Goal: Transaction & Acquisition: Book appointment/travel/reservation

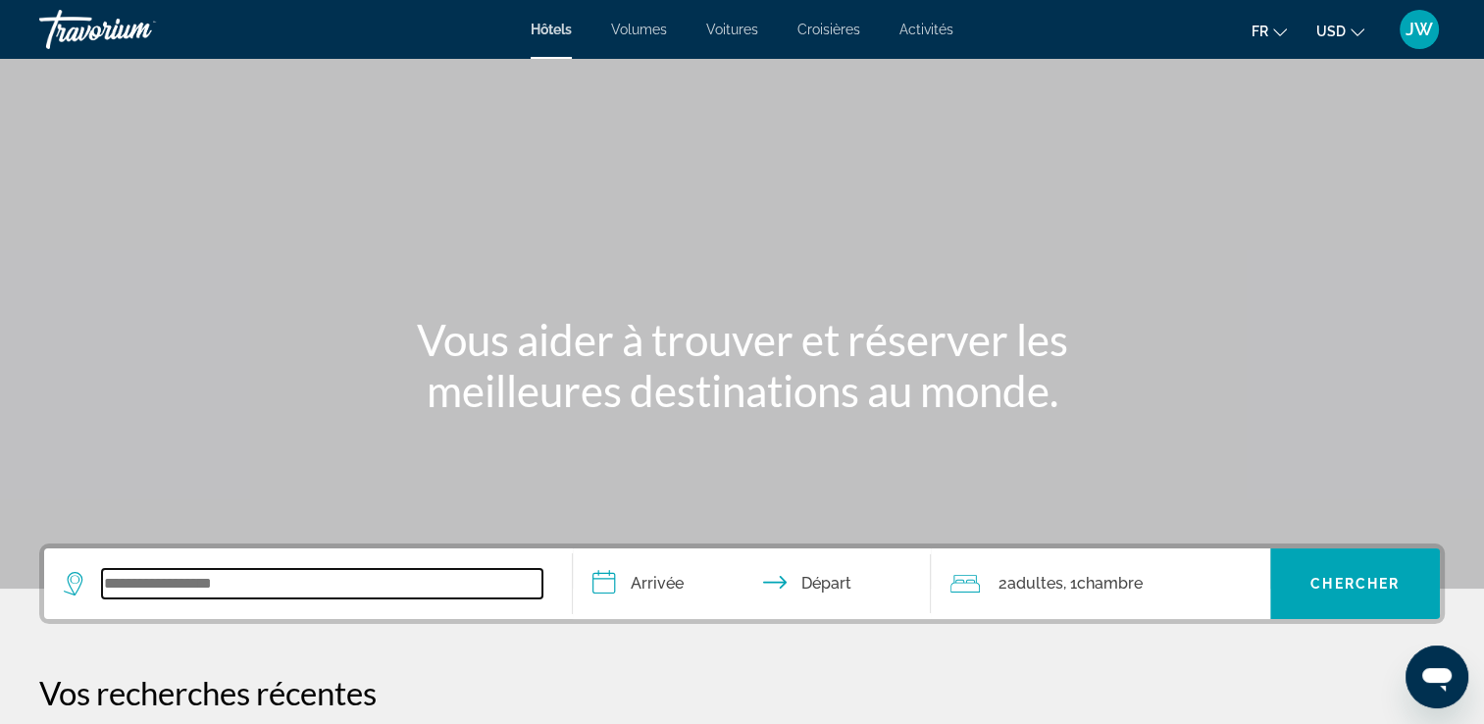
click at [204, 583] on input "Widget de recherche" at bounding box center [322, 583] width 440 height 29
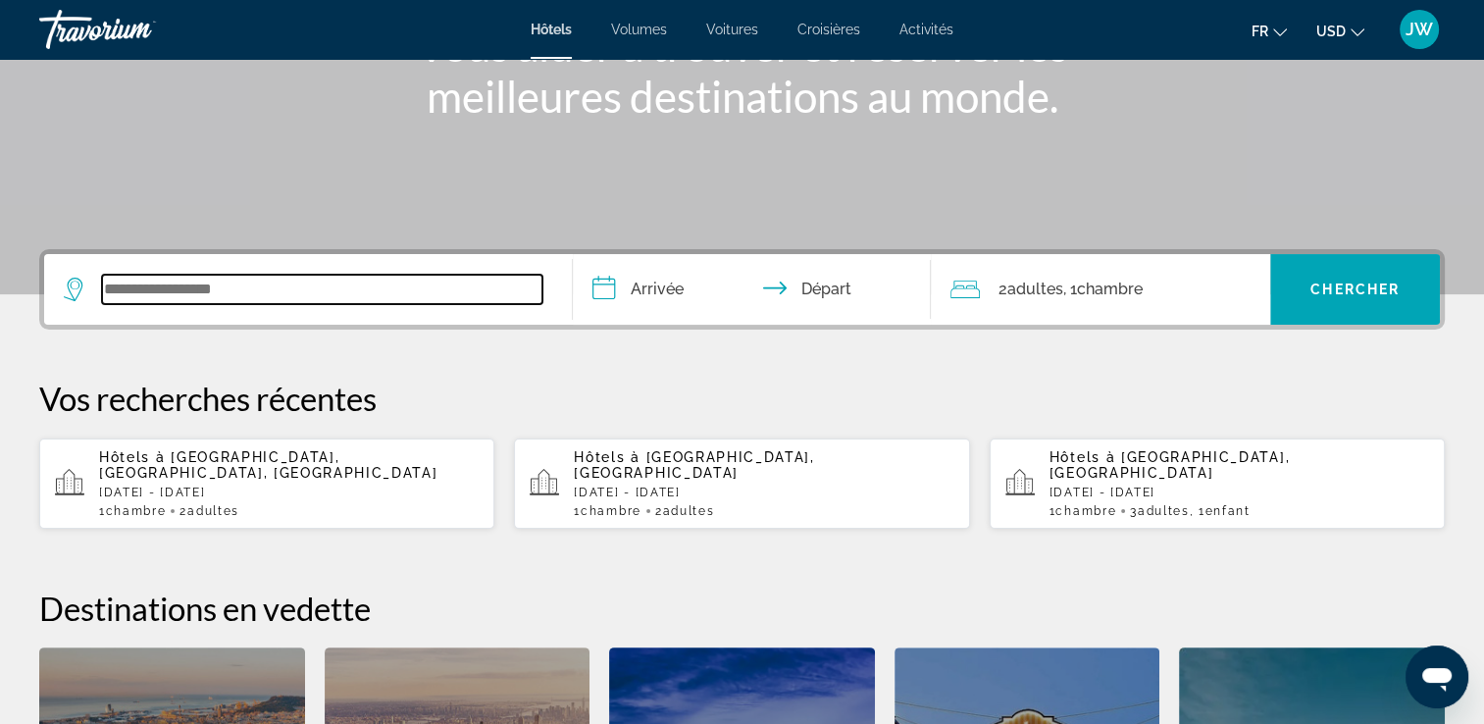
scroll to position [478, 0]
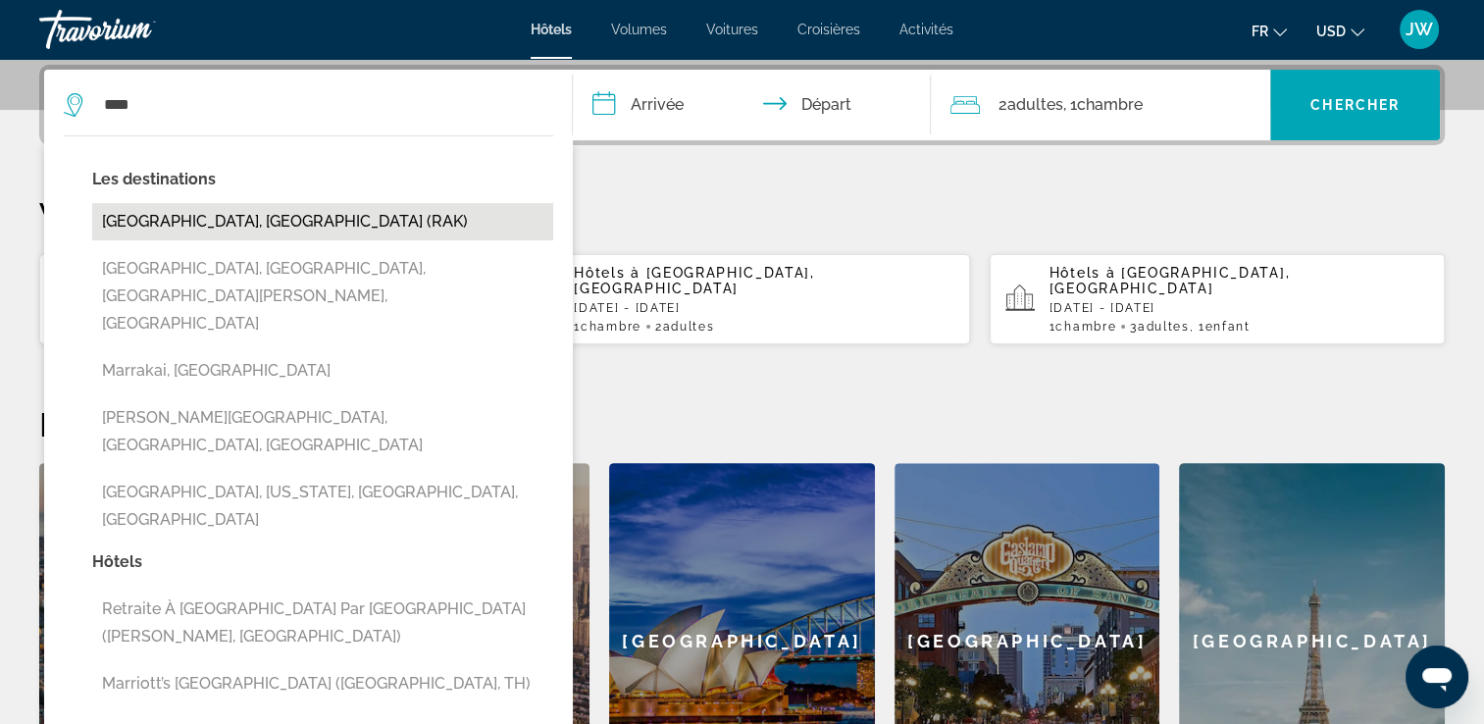
click at [203, 229] on button "[GEOGRAPHIC_DATA], [GEOGRAPHIC_DATA] (RAK)" at bounding box center [322, 221] width 461 height 37
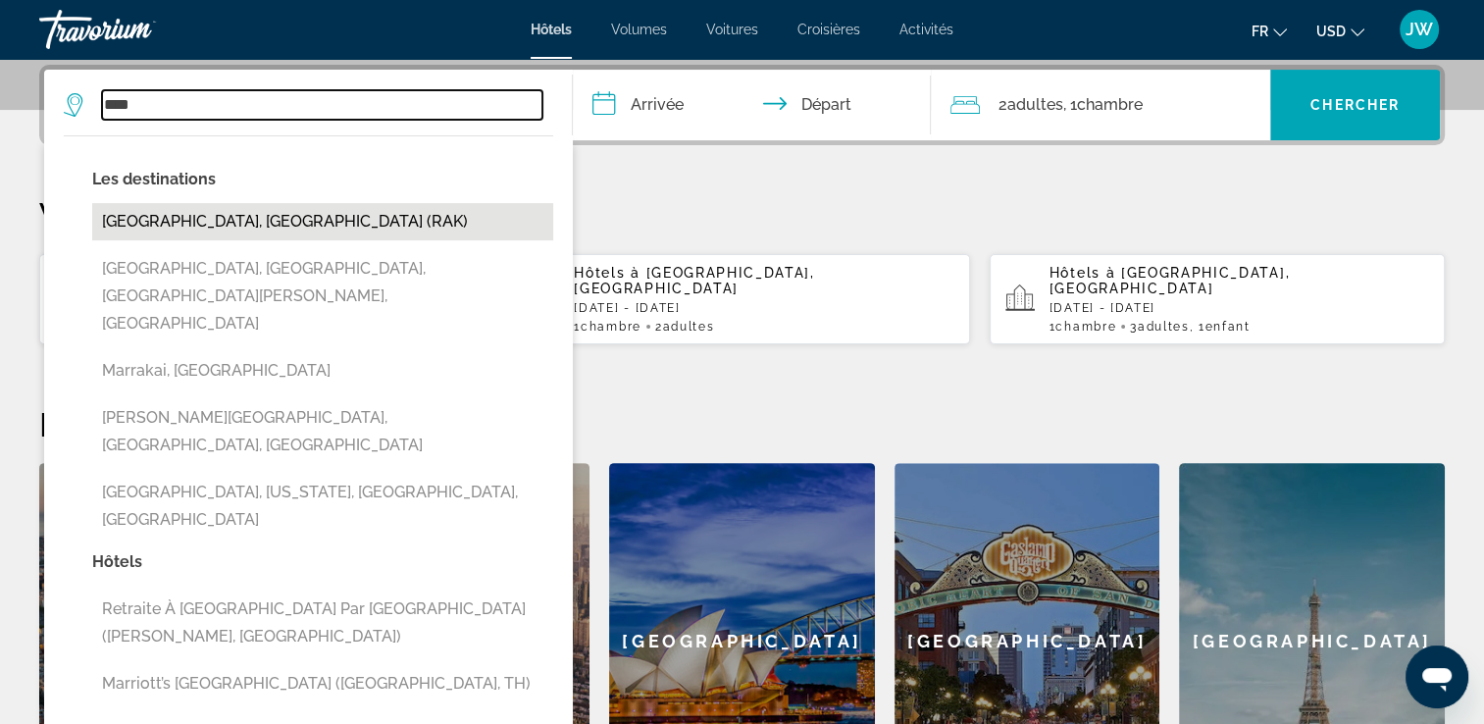
type input "**********"
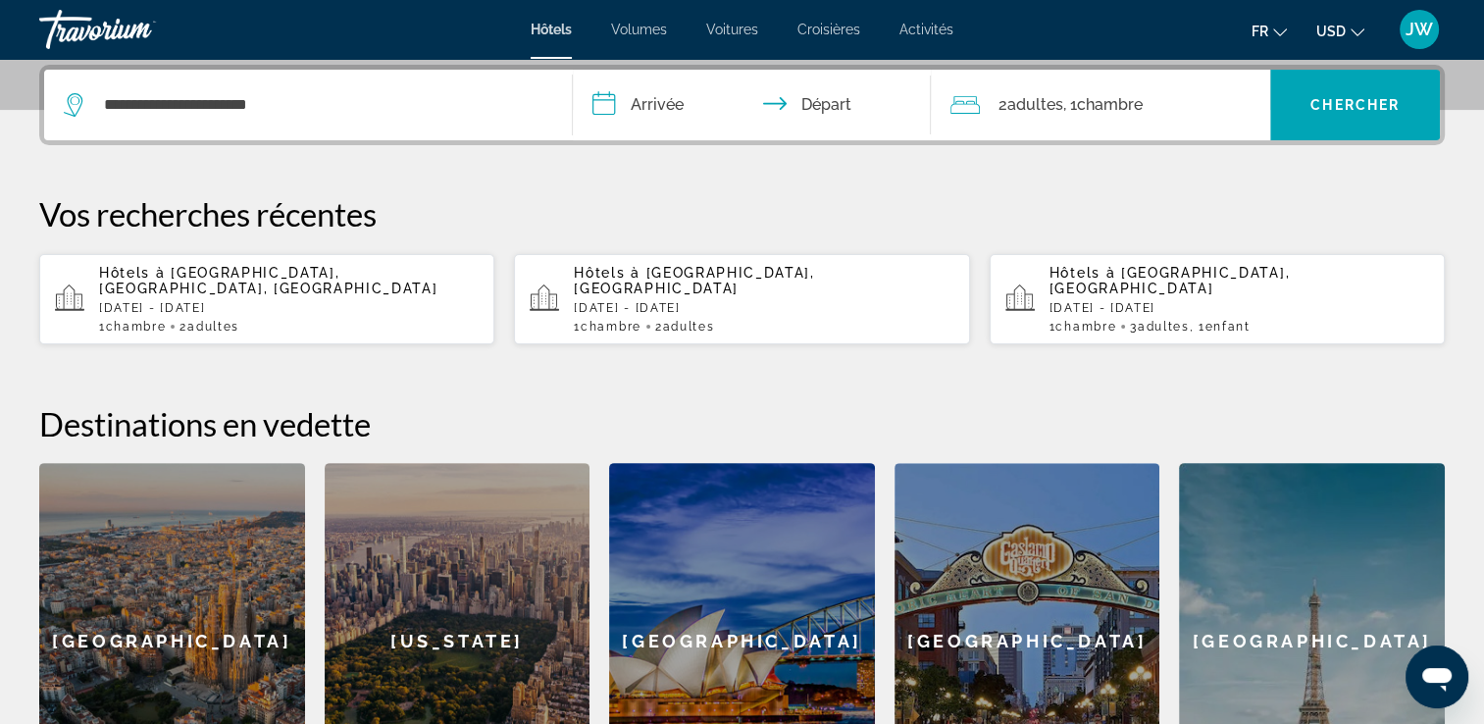
click at [639, 121] on input "**********" at bounding box center [756, 108] width 367 height 76
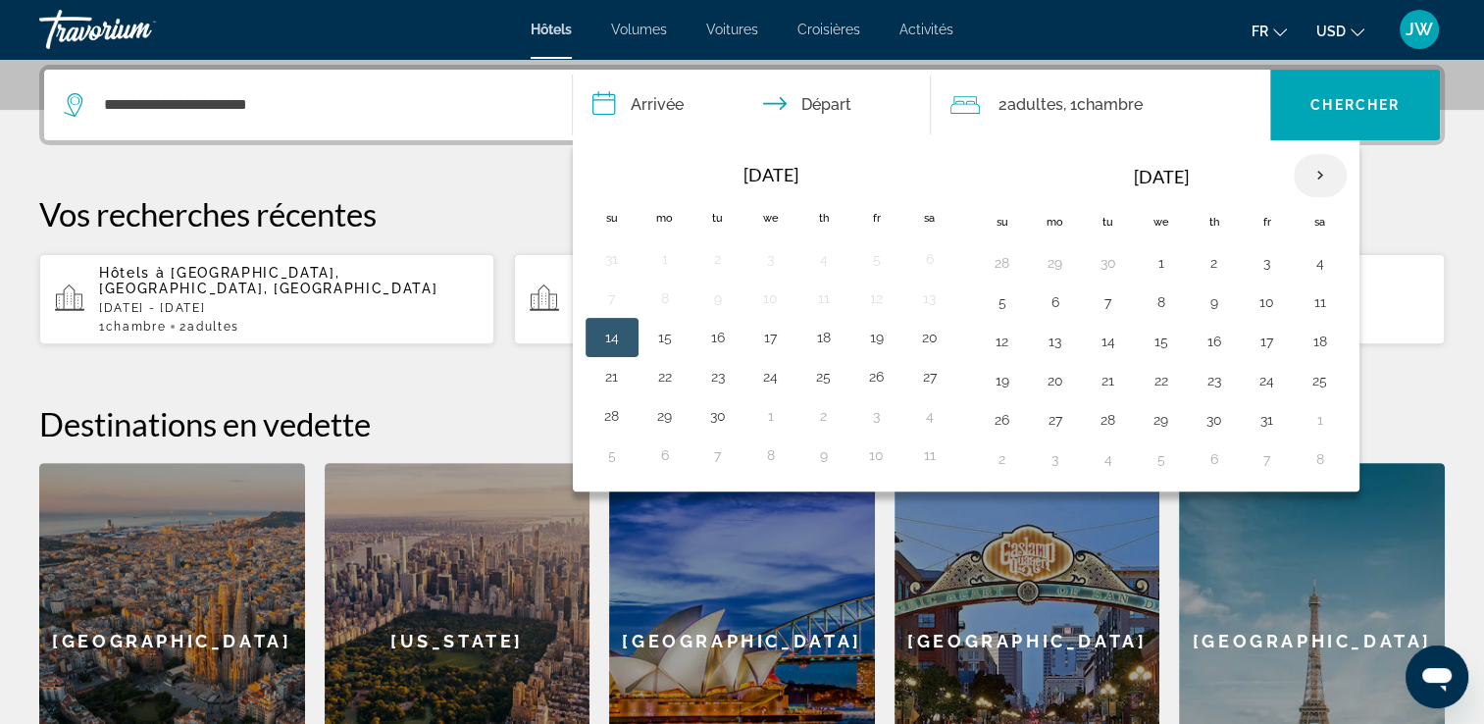
click at [1318, 168] on th "Next month" at bounding box center [1319, 175] width 53 height 43
click at [1257, 387] on button "23" at bounding box center [1266, 380] width 31 height 27
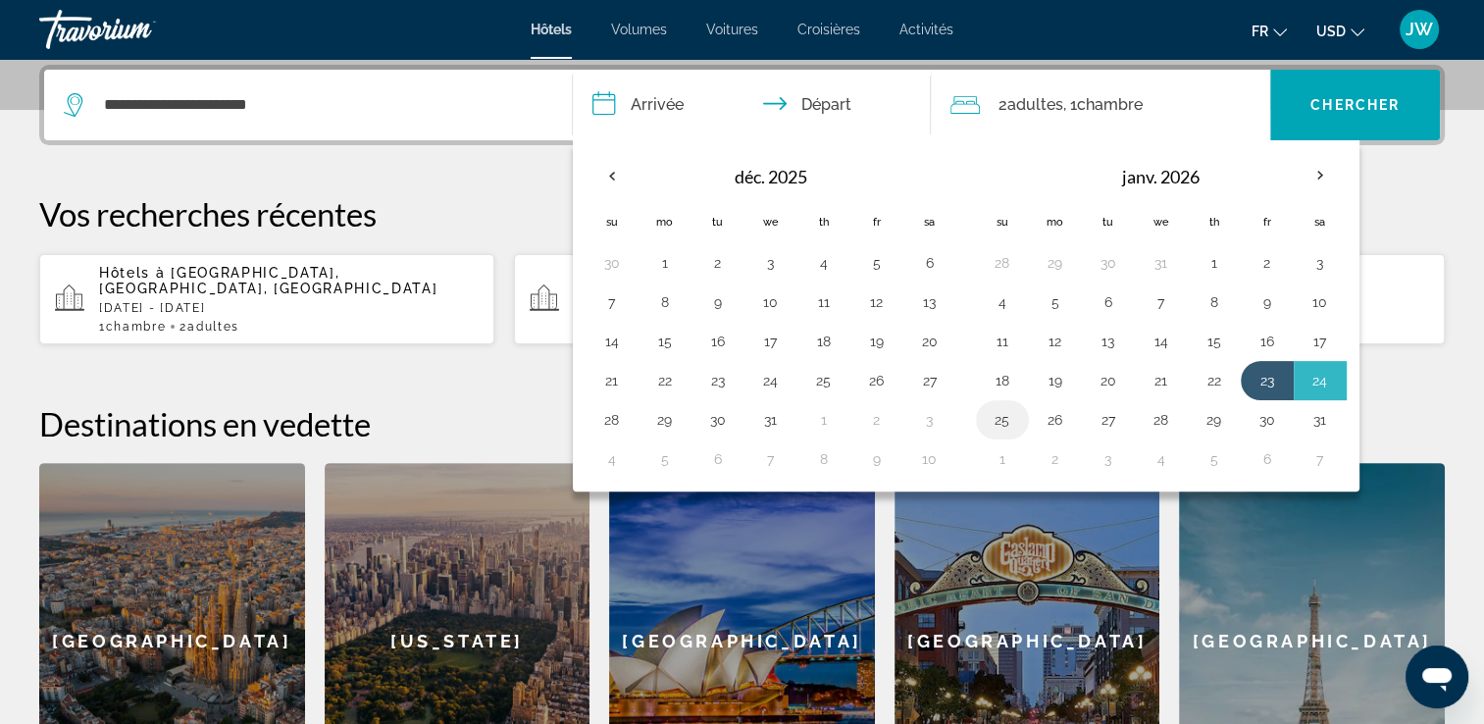
click at [1004, 421] on button "25" at bounding box center [1001, 419] width 31 height 27
type input "**********"
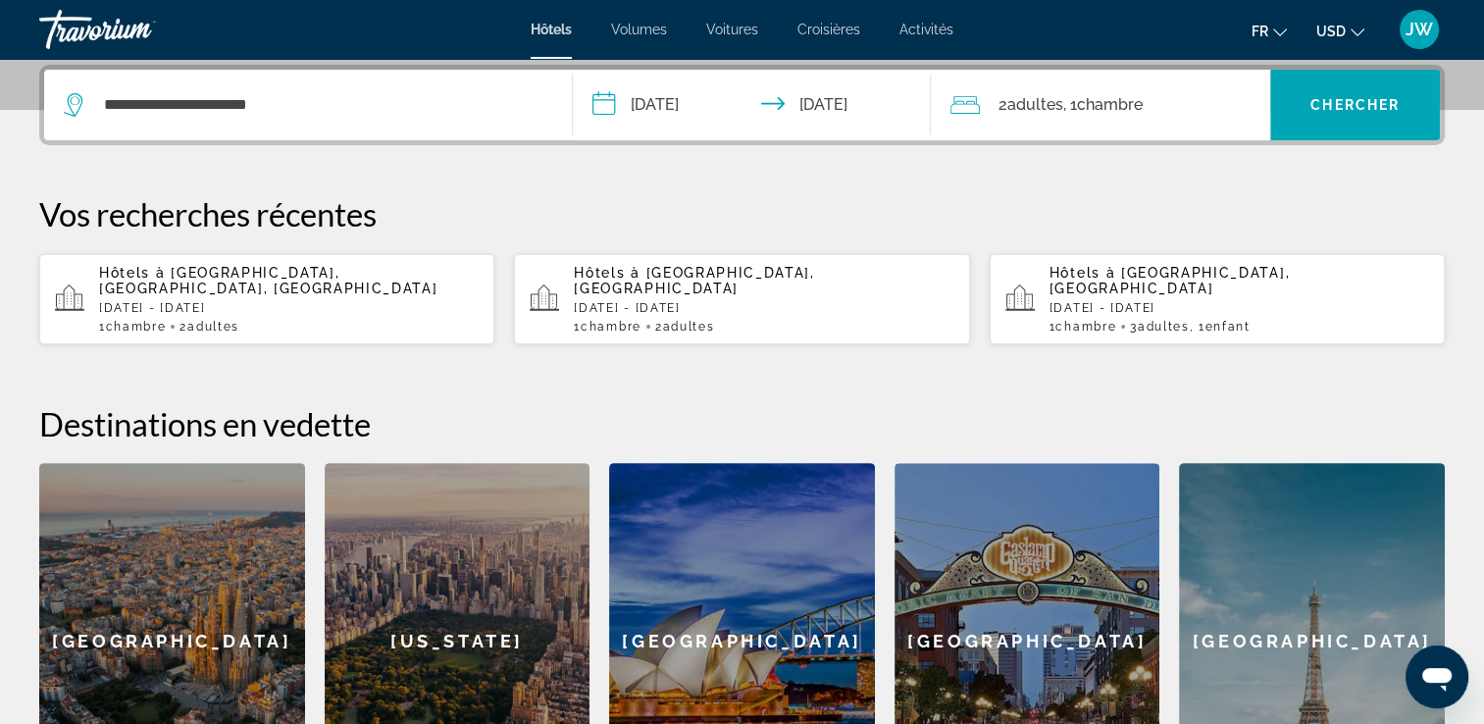
click at [1122, 101] on span "Chambre" at bounding box center [1109, 104] width 66 height 19
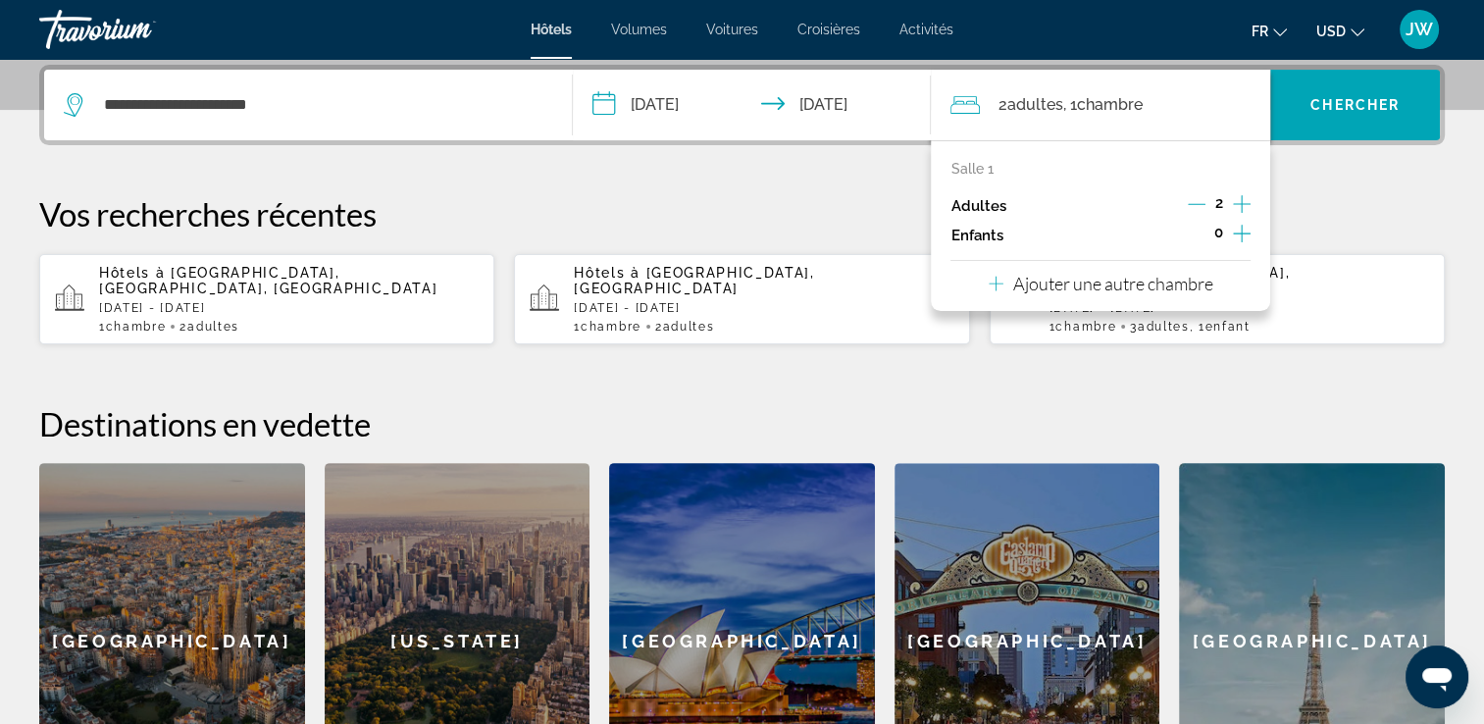
click at [1241, 199] on icon "Augmenter les adultes" at bounding box center [1242, 204] width 18 height 18
click at [1326, 115] on span "Widget de recherche" at bounding box center [1355, 104] width 170 height 47
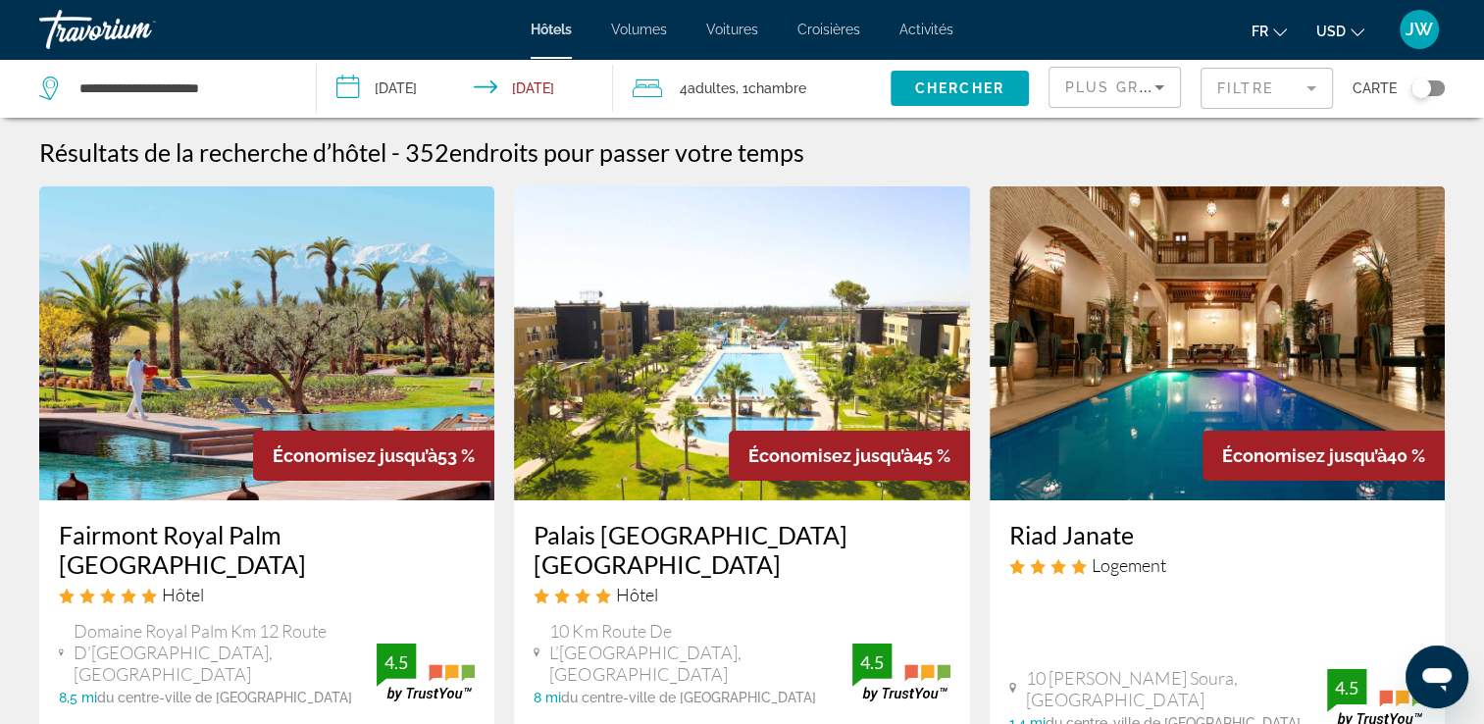
click at [1331, 37] on span "USD" at bounding box center [1330, 32] width 29 height 16
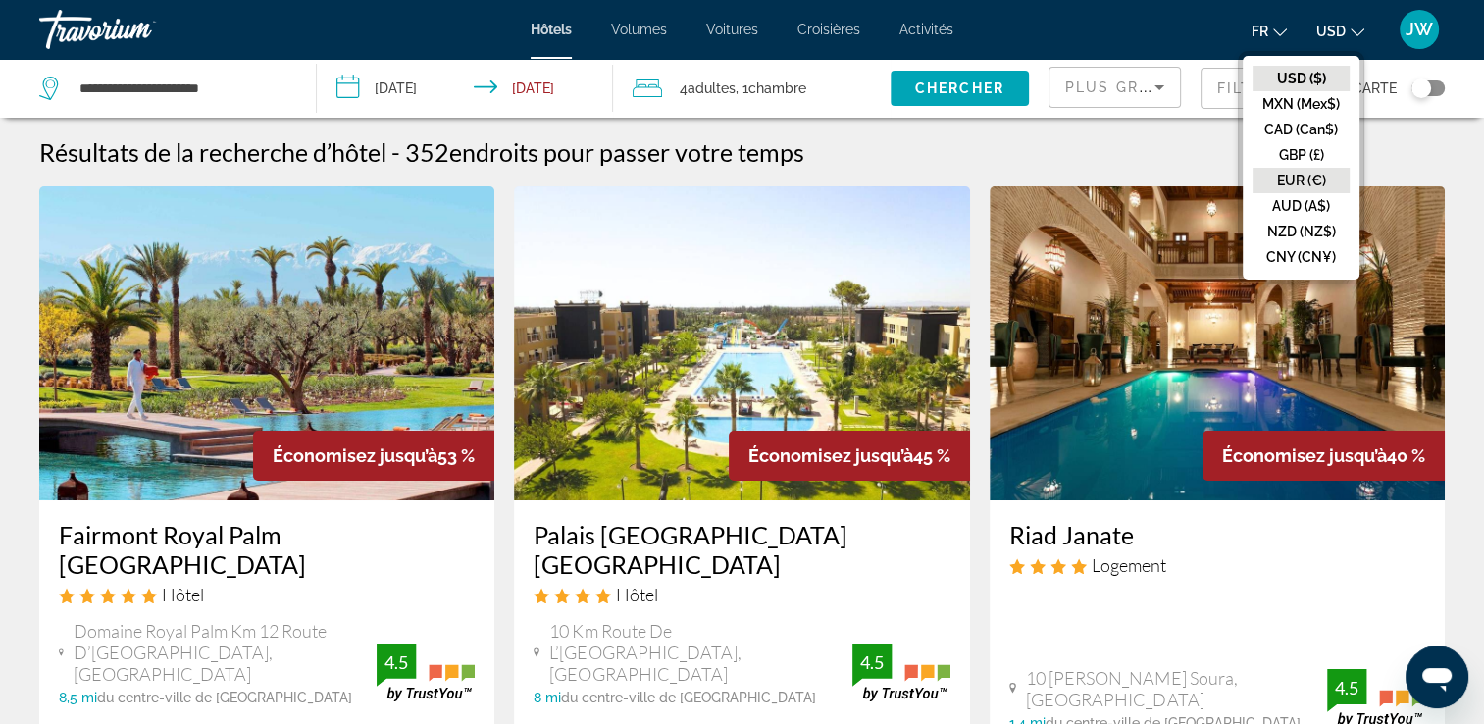
click at [1306, 181] on button "EUR (€)" at bounding box center [1300, 180] width 97 height 25
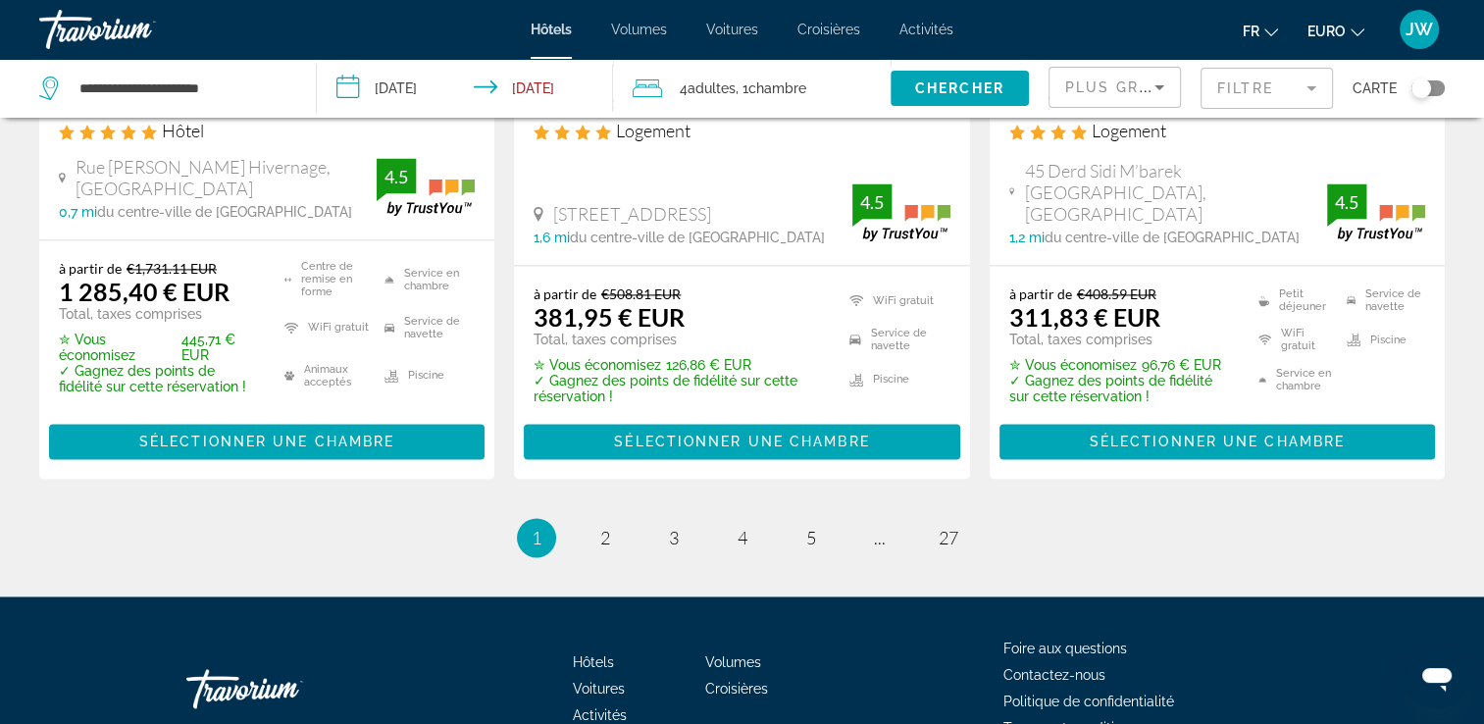
scroll to position [2821, 0]
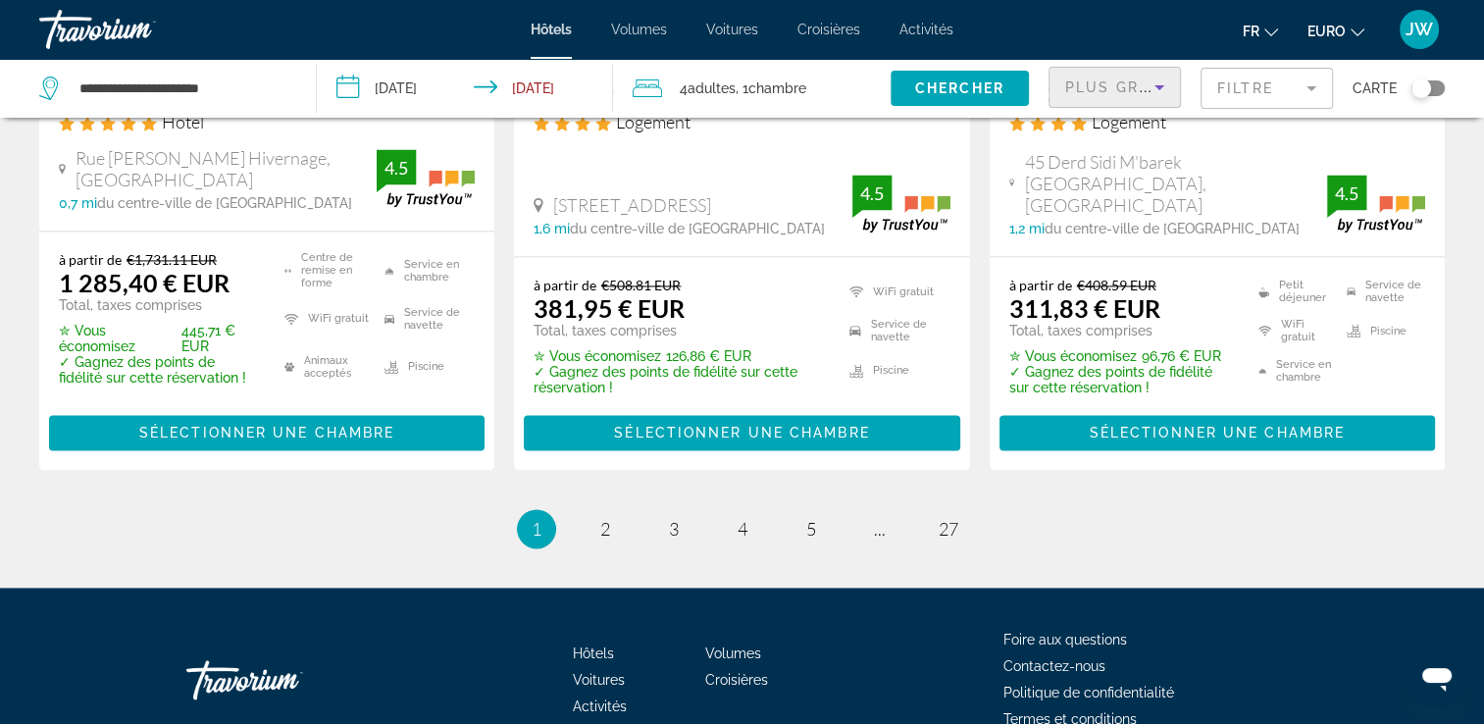
click at [1124, 96] on div "Plus grandes économies" at bounding box center [1109, 87] width 89 height 24
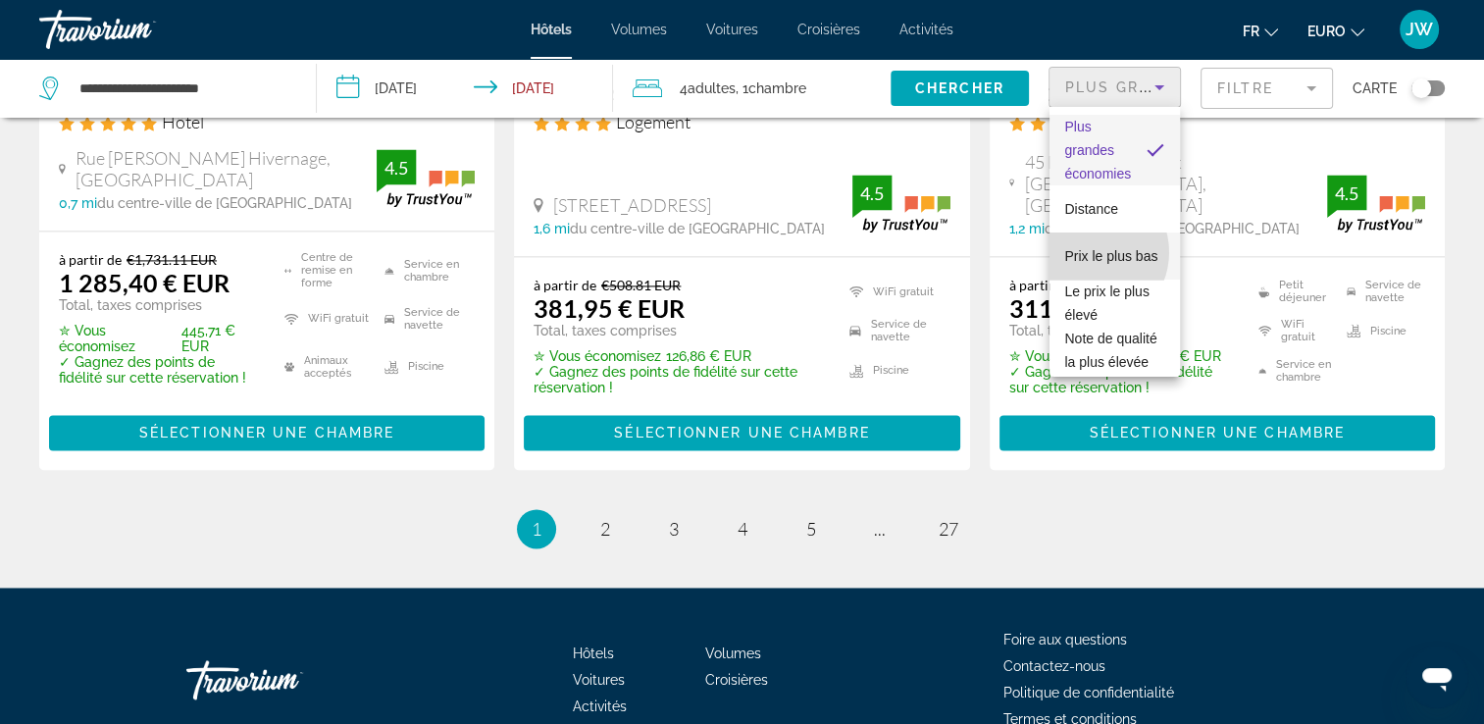
click at [1087, 252] on span "Prix le plus bas" at bounding box center [1111, 256] width 93 height 24
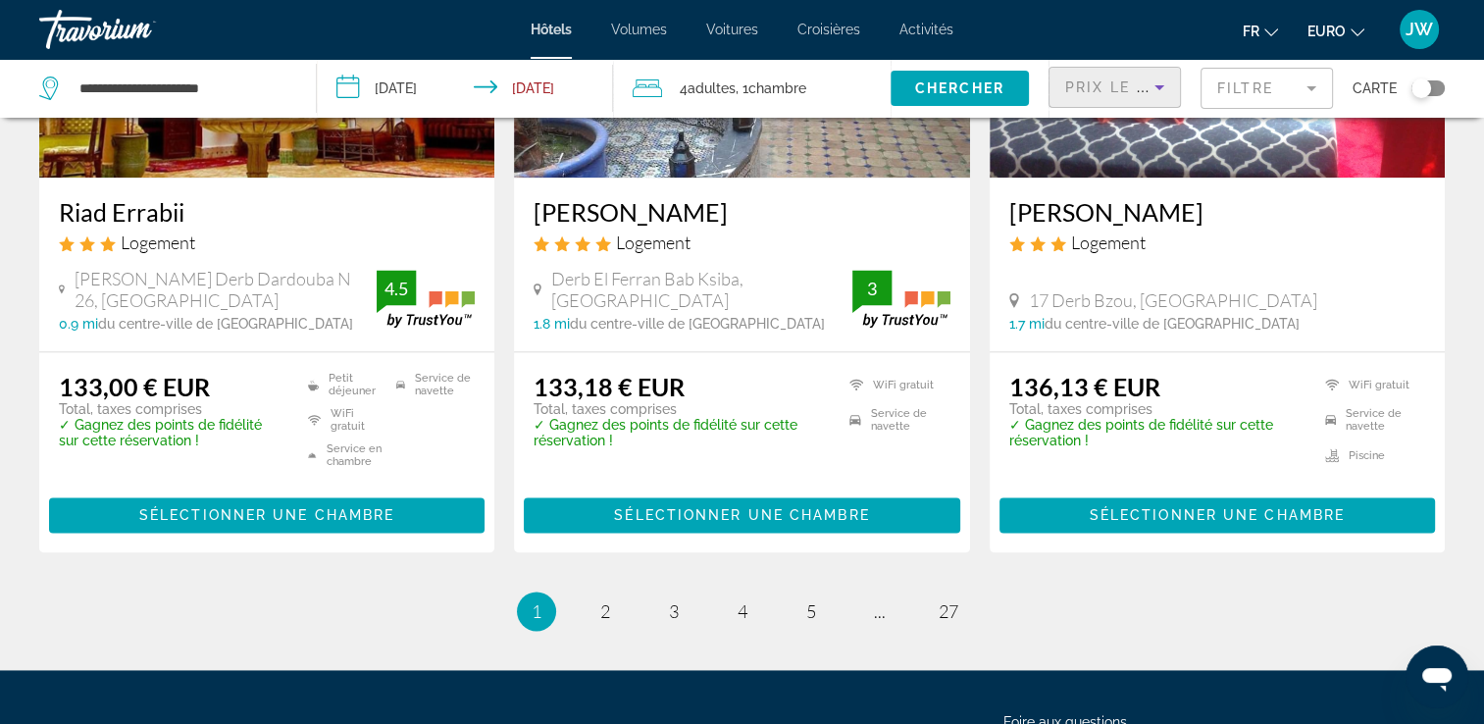
scroll to position [2698, 0]
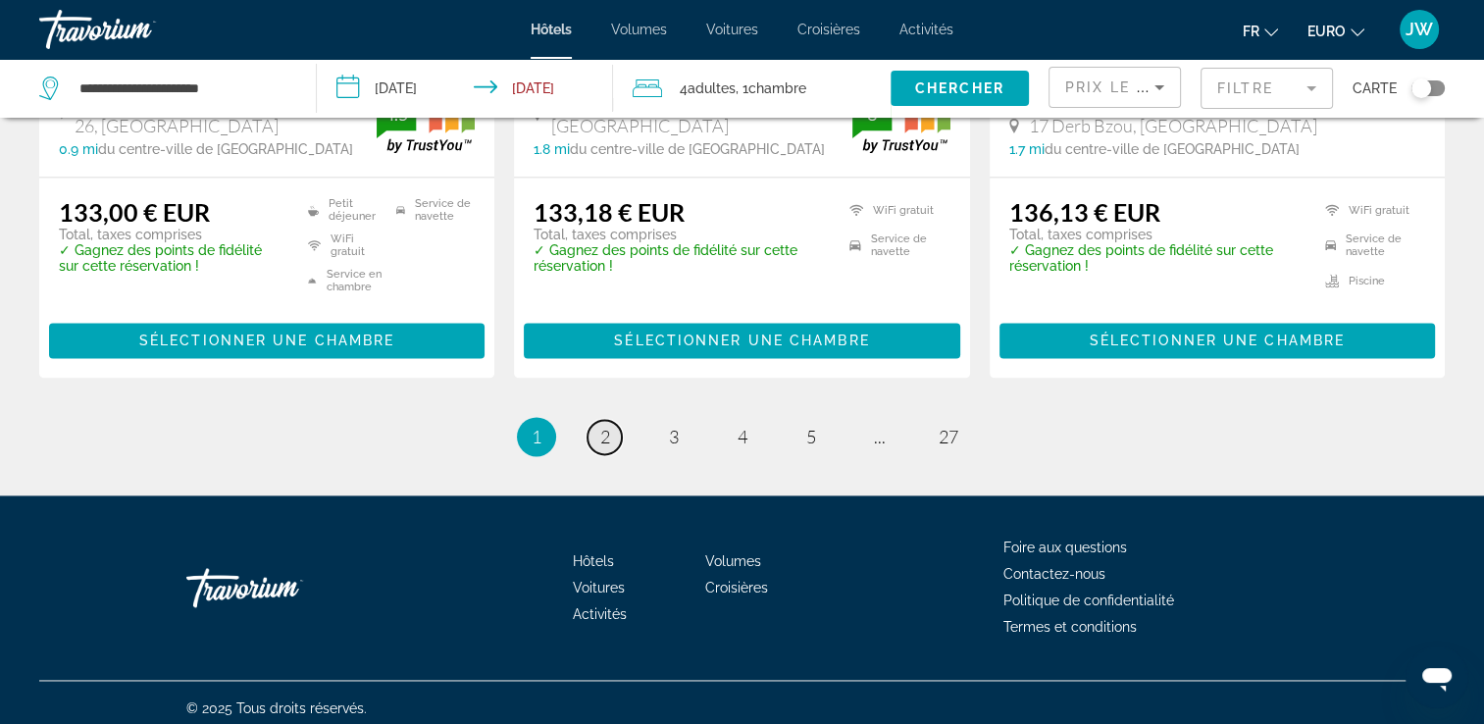
click at [604, 434] on span "2" at bounding box center [605, 437] width 10 height 22
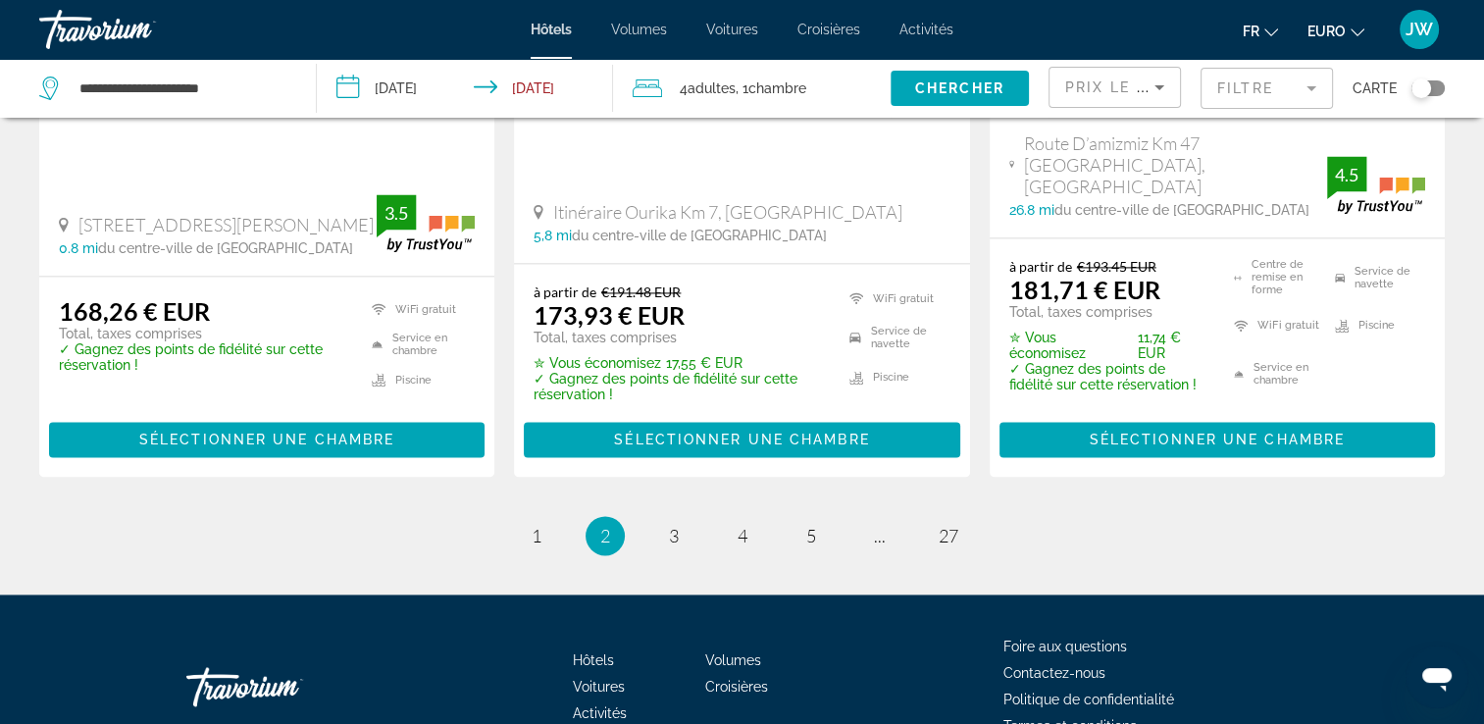
scroll to position [2761, 0]
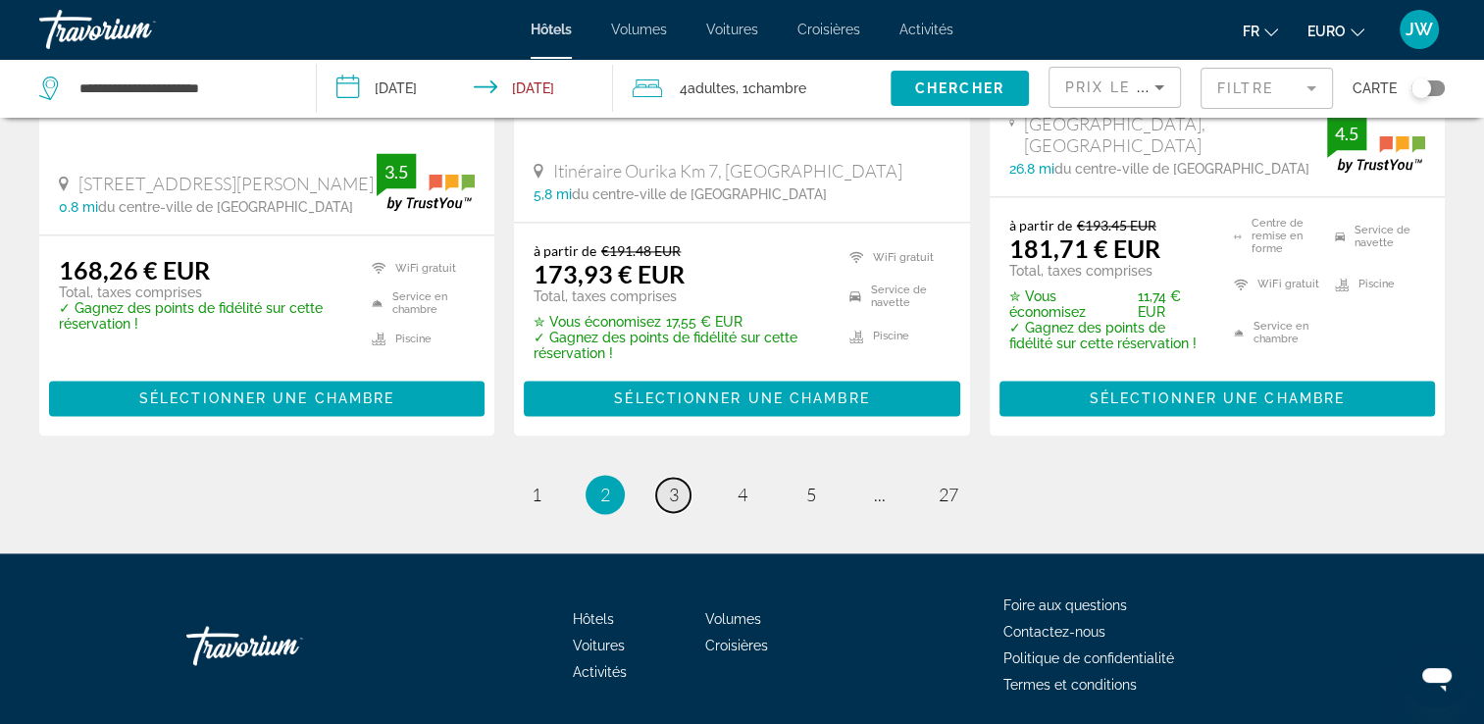
click at [671, 483] on span "3" at bounding box center [674, 494] width 10 height 22
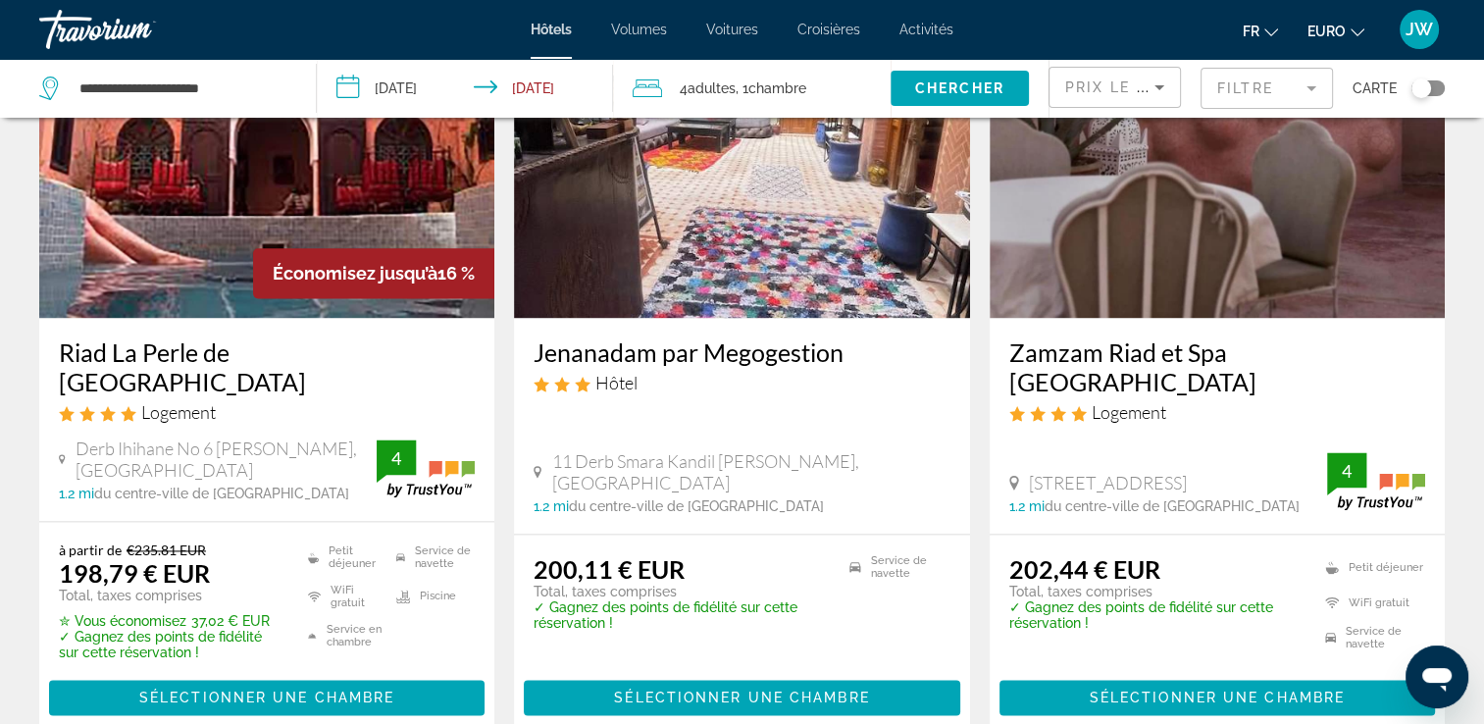
scroll to position [2524, 0]
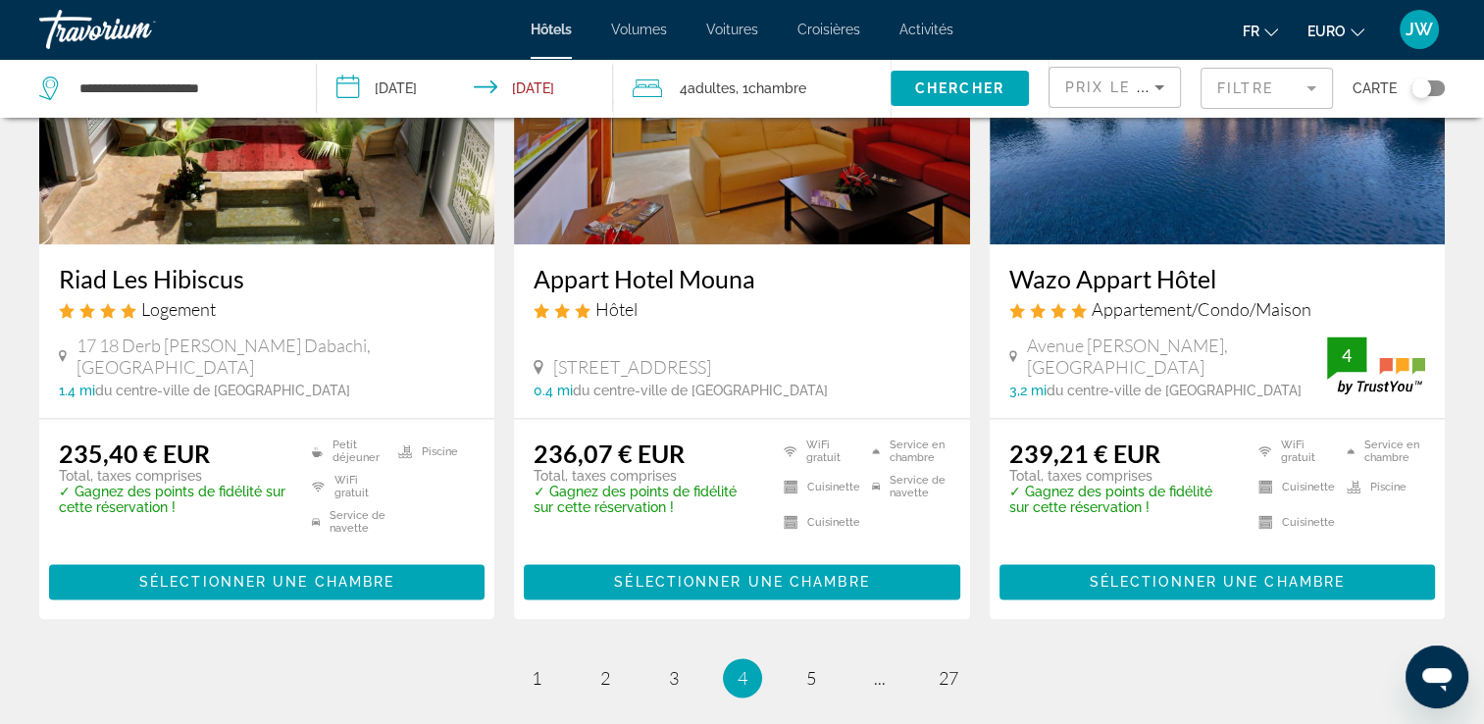
scroll to position [2628, 0]
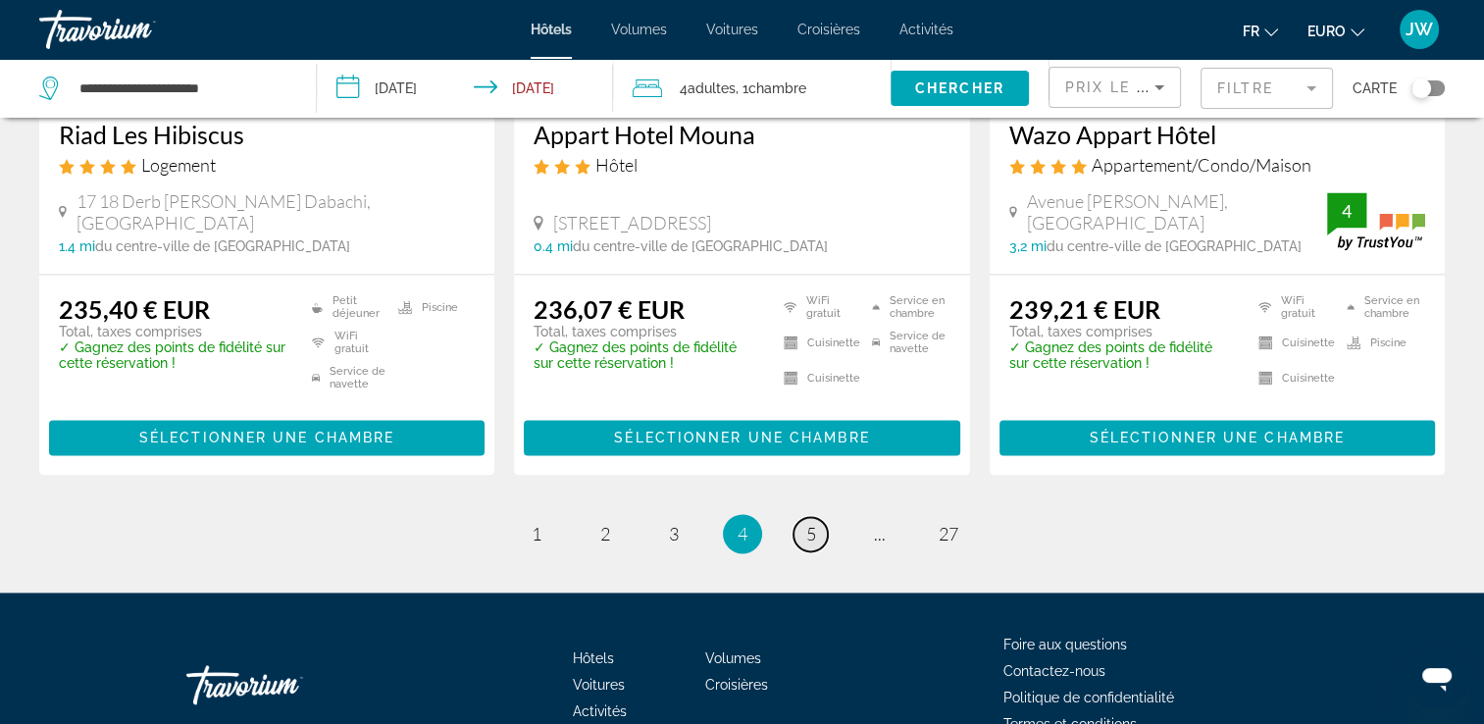
click at [806, 523] on span "5" at bounding box center [811, 534] width 10 height 22
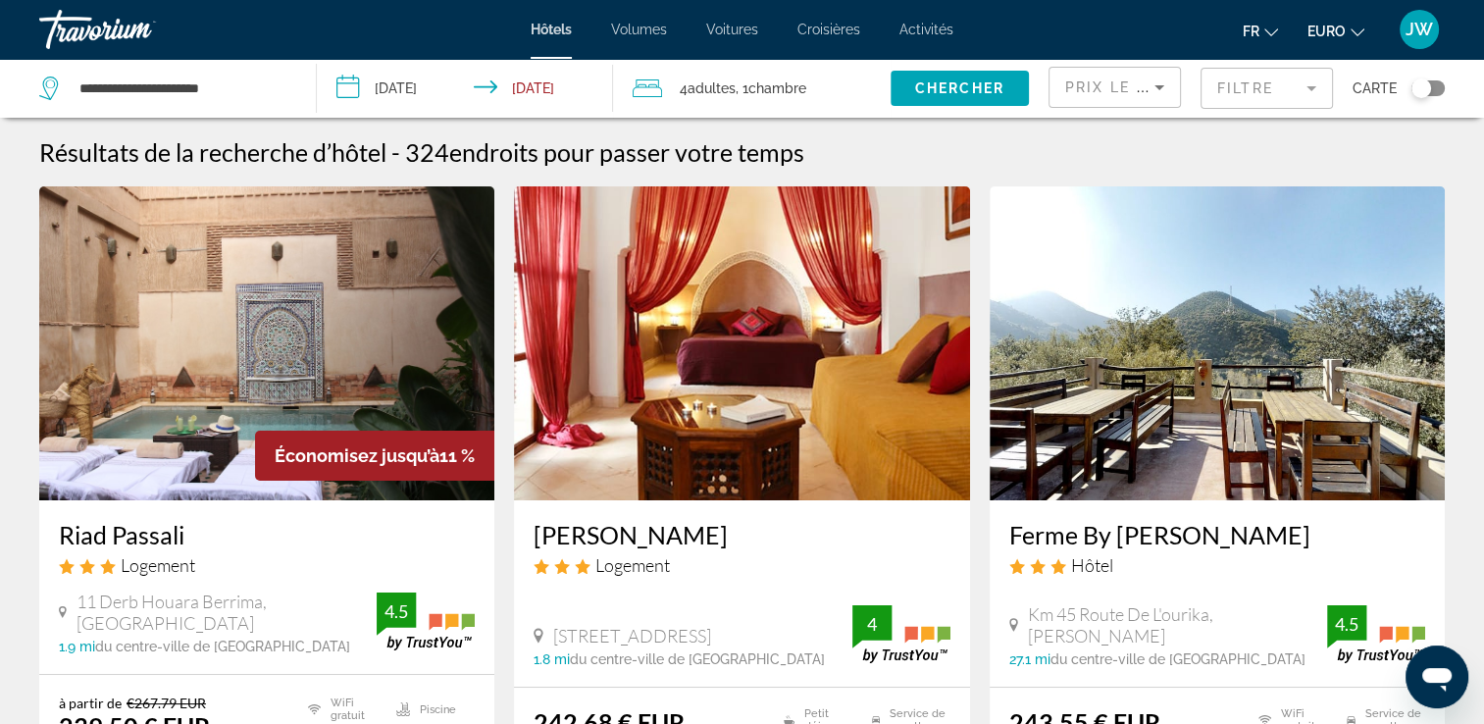
drag, startPoint x: 1483, startPoint y: 712, endPoint x: 1496, endPoint y: 712, distance: 13.7
click at [1484, 712] on html "**********" at bounding box center [742, 362] width 1484 height 724
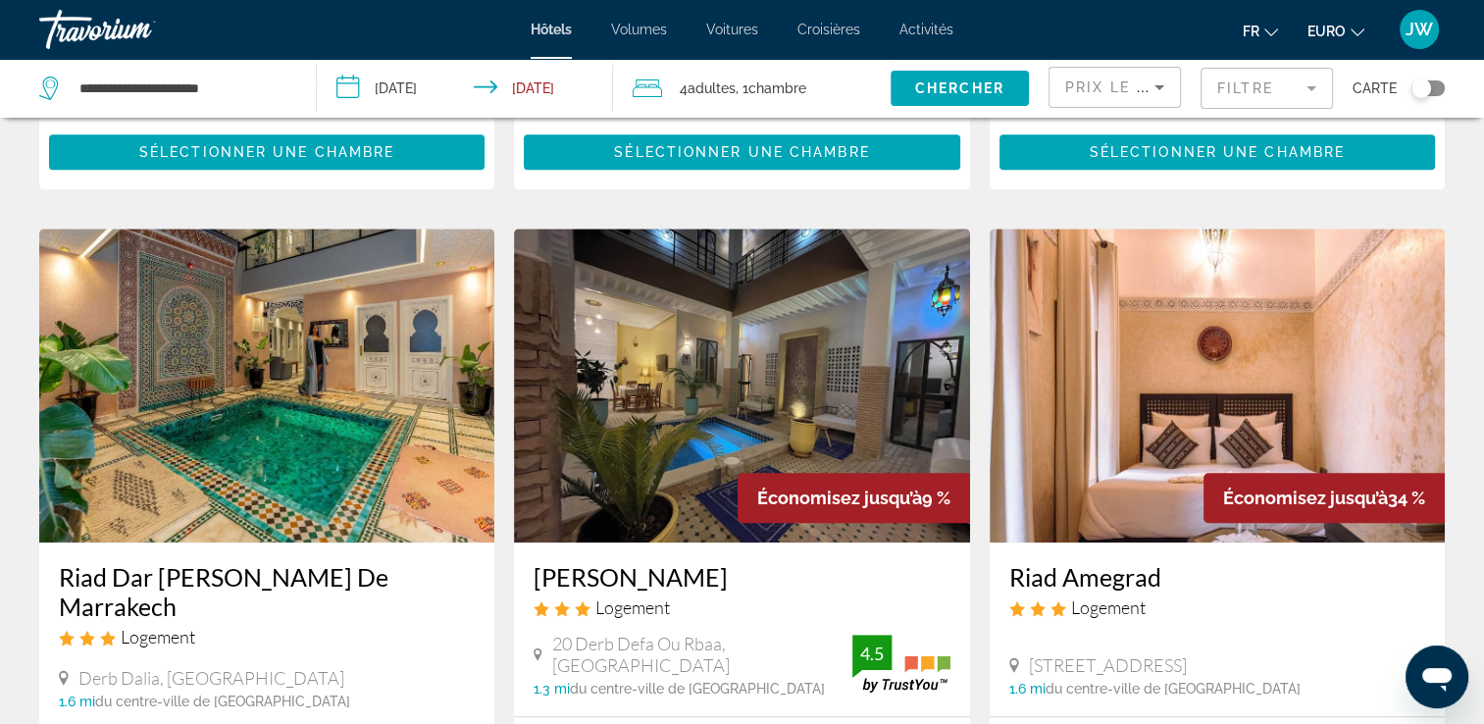
scroll to position [1517, 0]
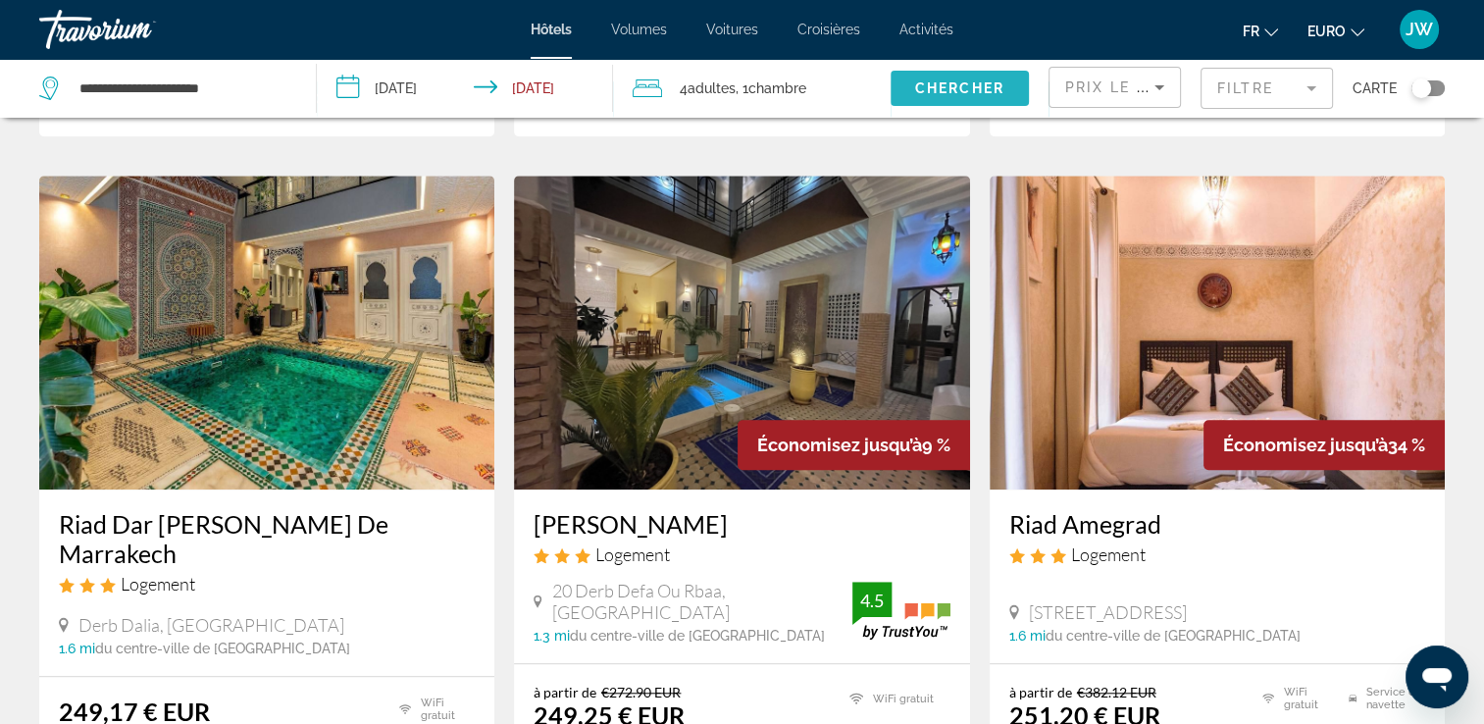
click at [968, 93] on span "Chercher" at bounding box center [959, 88] width 89 height 16
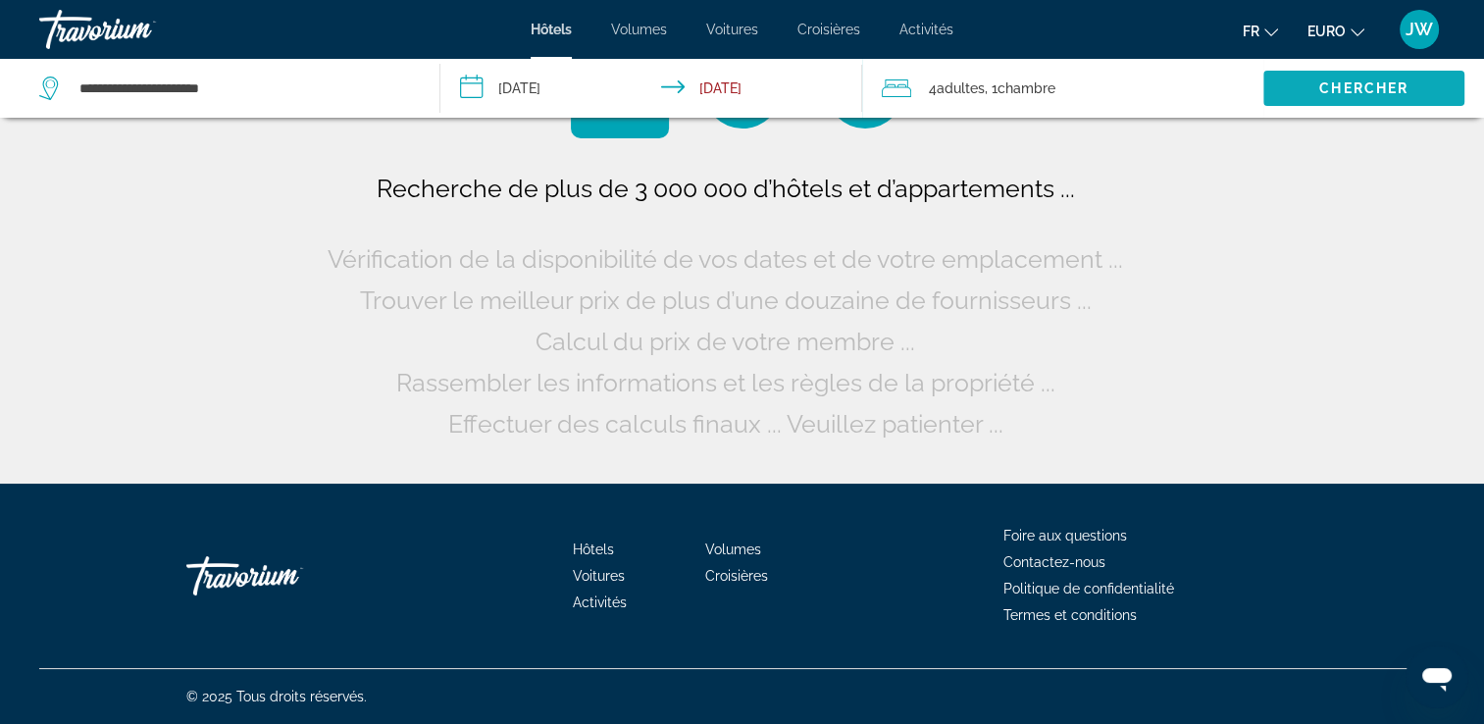
scroll to position [0, 0]
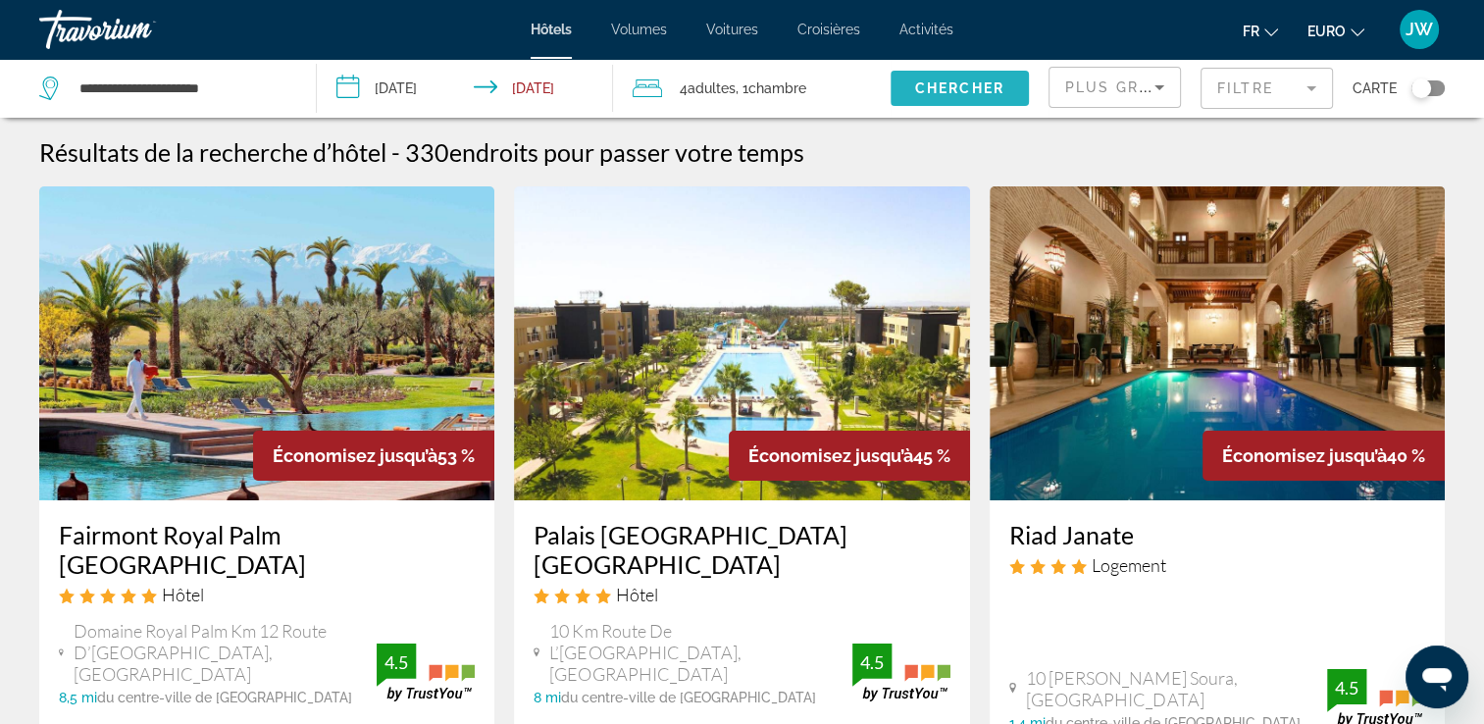
click at [968, 93] on span "Chercher" at bounding box center [959, 88] width 89 height 16
click at [974, 79] on span "Widget de recherche" at bounding box center [959, 88] width 138 height 47
click at [712, 83] on span "Adultes" at bounding box center [711, 88] width 48 height 16
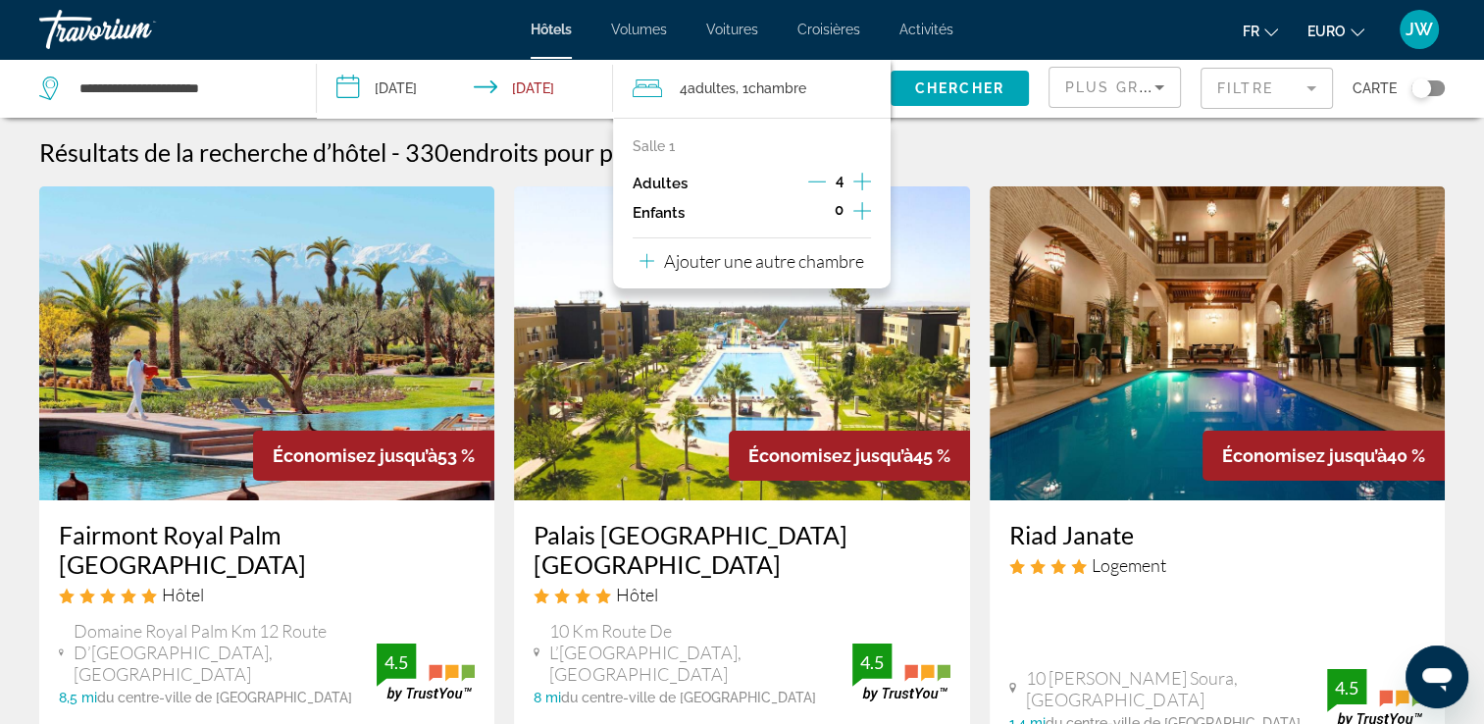
click at [821, 178] on icon "Décrément des adultes" at bounding box center [817, 182] width 18 height 18
click at [958, 89] on span "Chercher" at bounding box center [959, 88] width 89 height 16
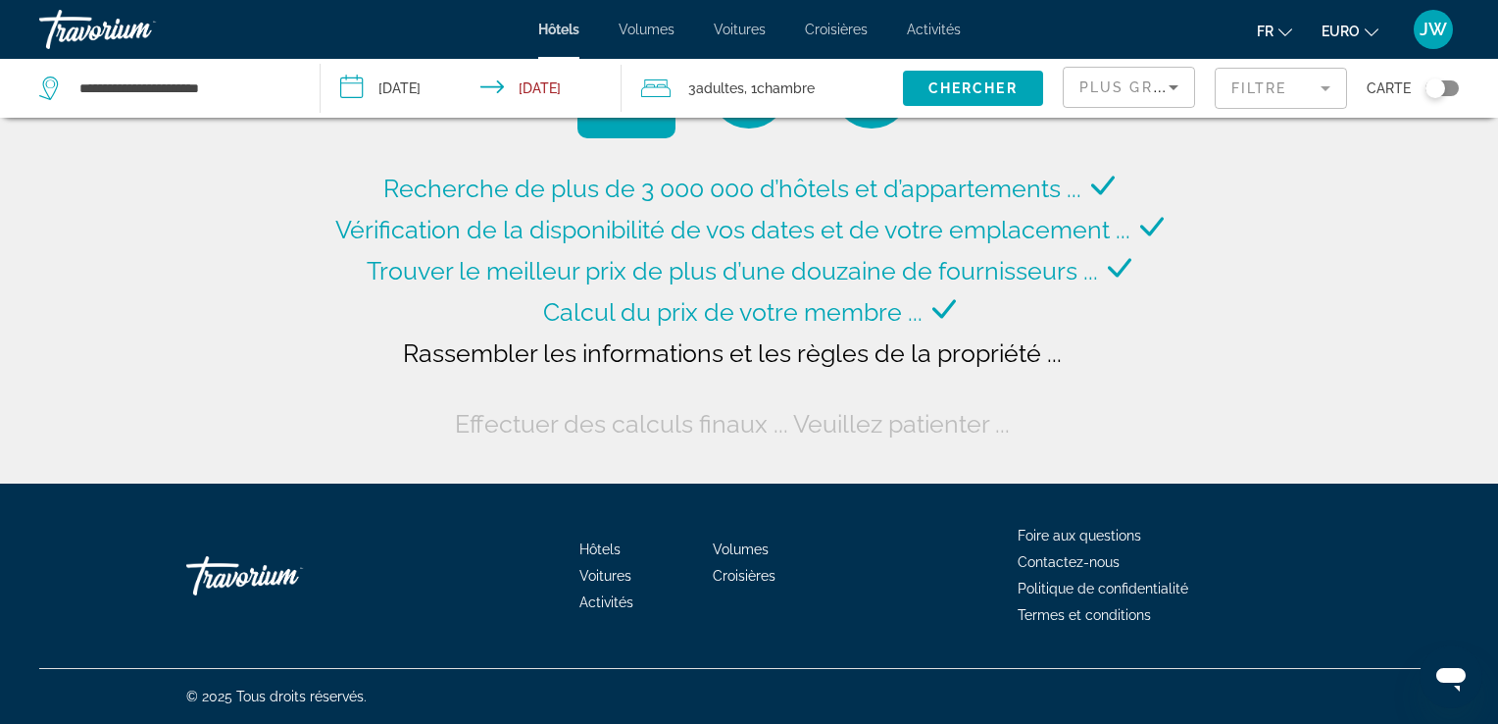
click at [1243, 100] on mat-form-field "Filtre" at bounding box center [1281, 88] width 132 height 41
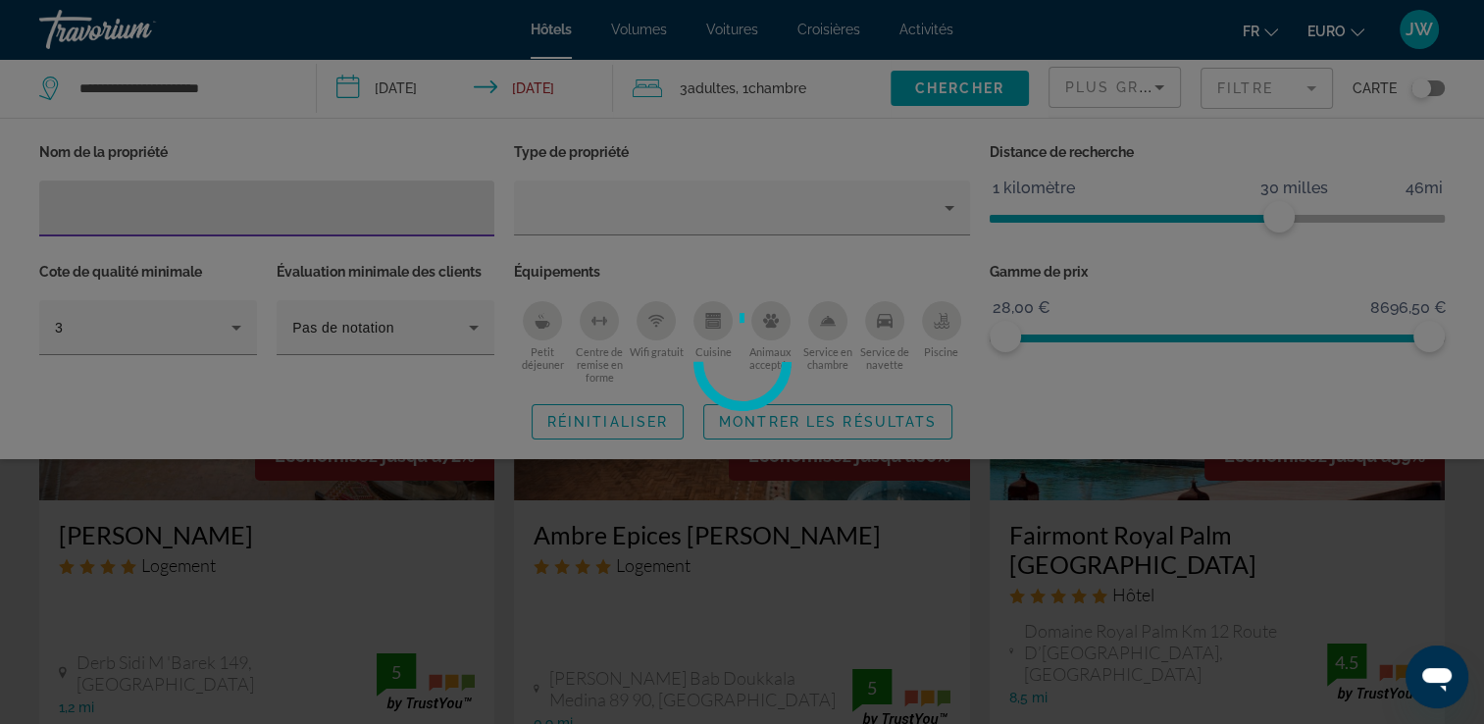
click at [183, 203] on div "**********" at bounding box center [742, 362] width 1484 height 724
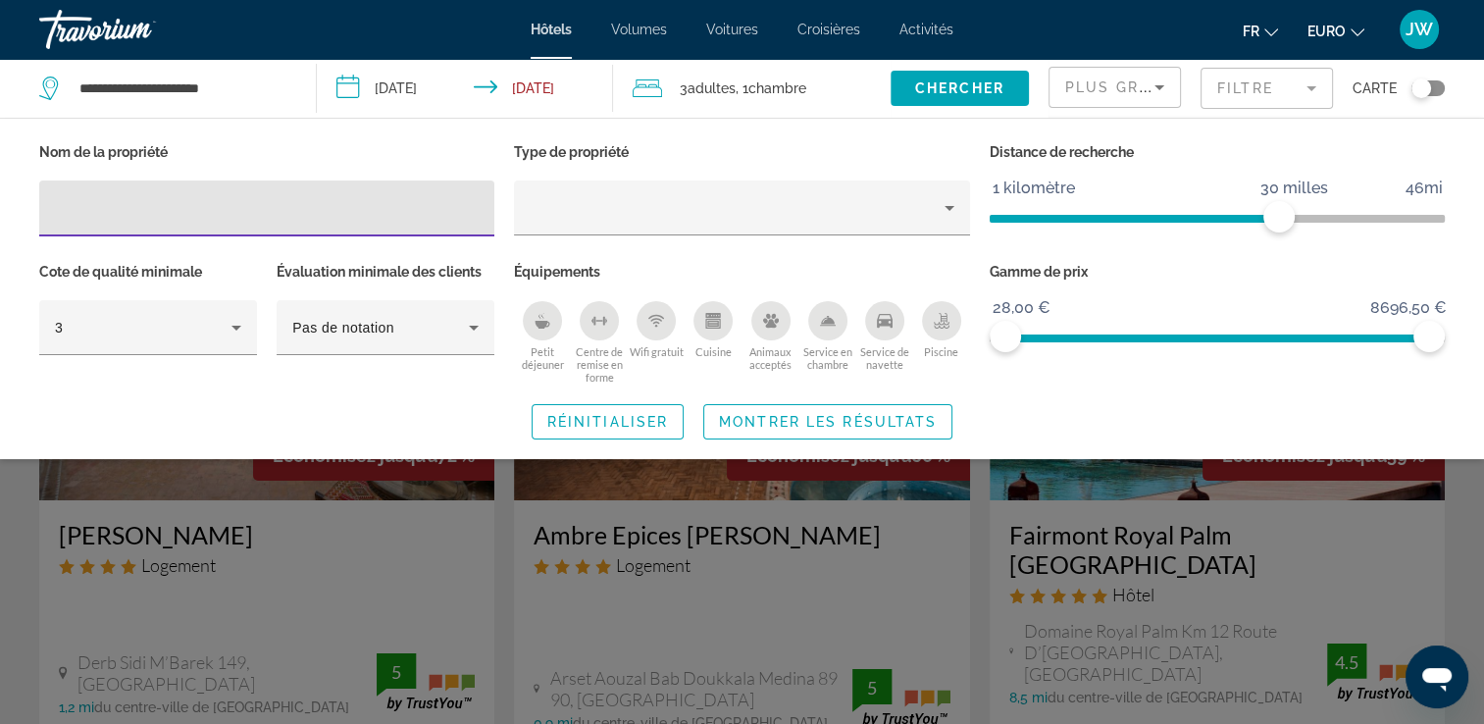
click at [98, 208] on input "Filtres d’hôtel" at bounding box center [267, 209] width 424 height 24
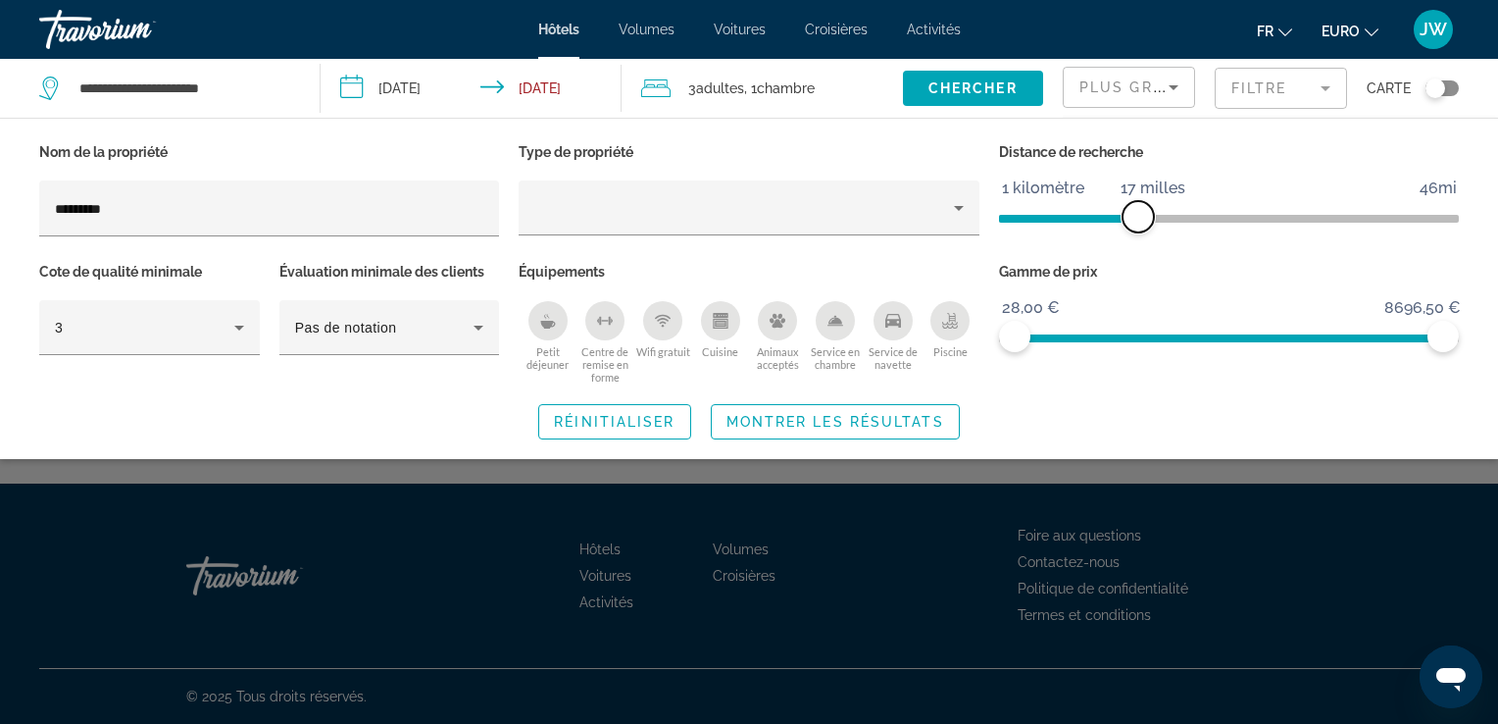
drag, startPoint x: 1288, startPoint y: 226, endPoint x: 1138, endPoint y: 225, distance: 150.0
click at [1138, 225] on span "ngx-slider" at bounding box center [1138, 216] width 31 height 31
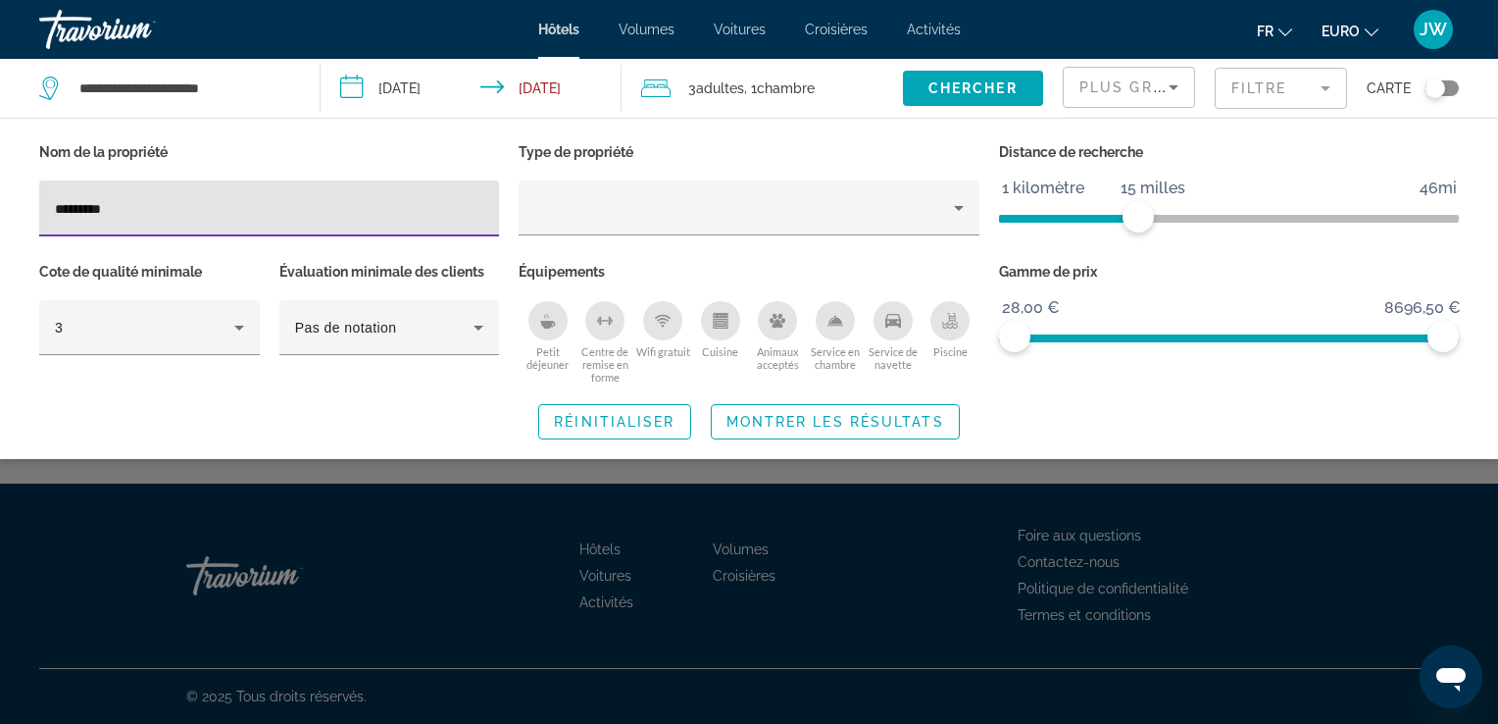
click at [192, 210] on input "*********" at bounding box center [269, 209] width 428 height 24
type input "*"
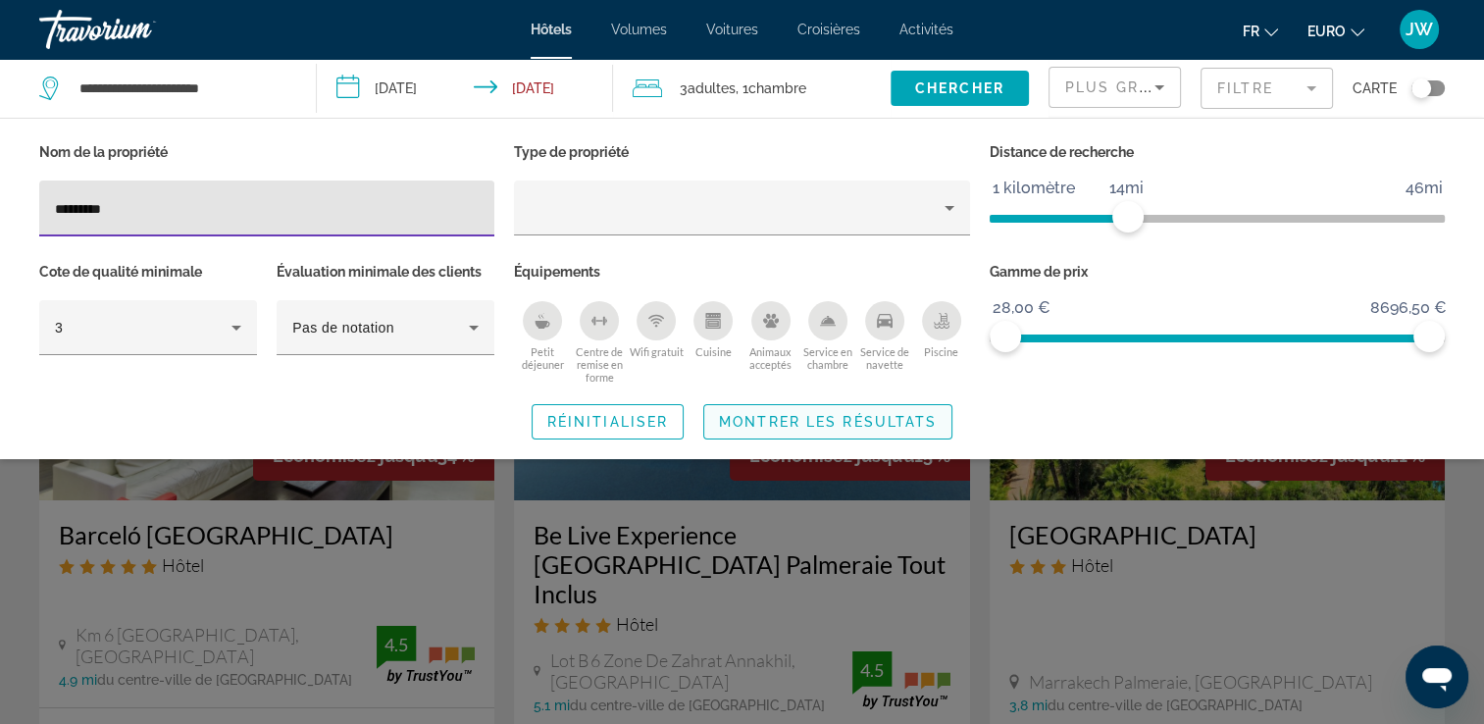
type input "*********"
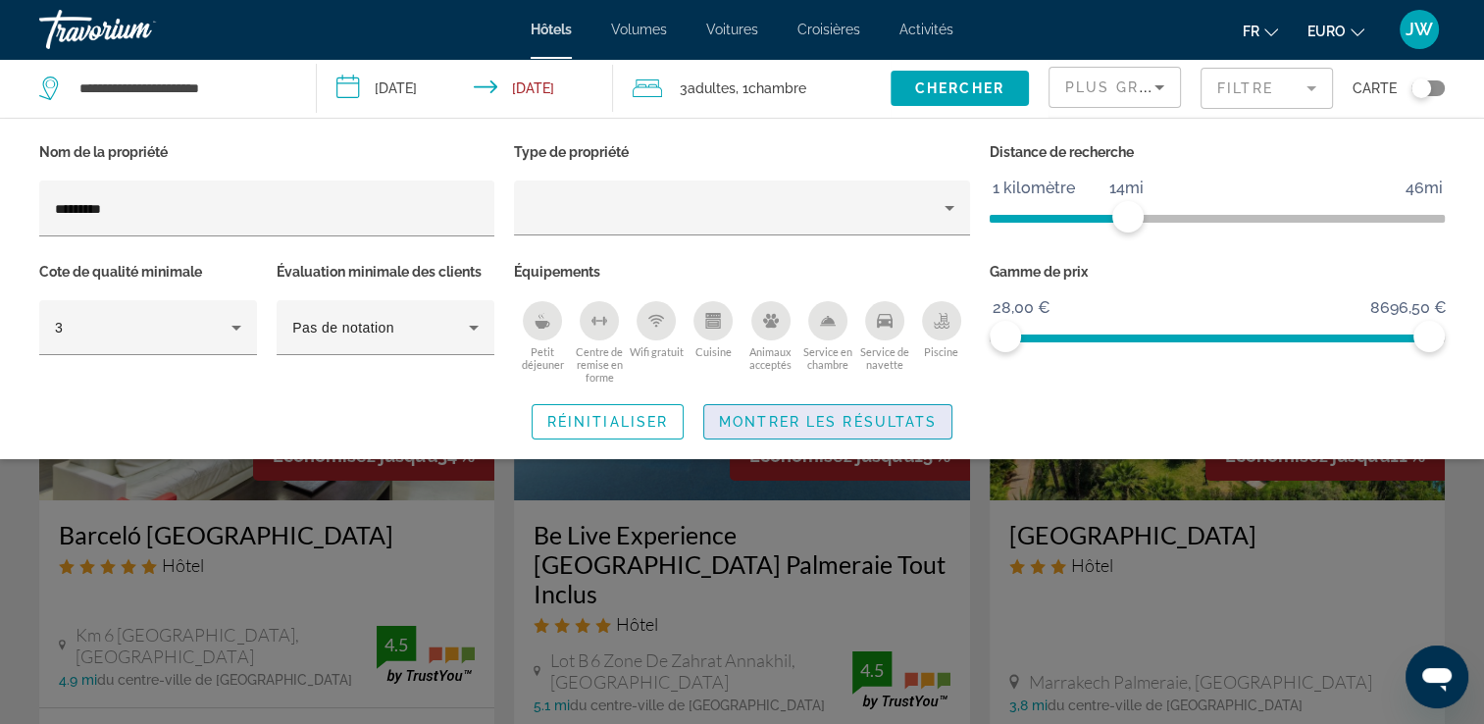
click at [771, 407] on span "Widget de recherche" at bounding box center [827, 421] width 247 height 47
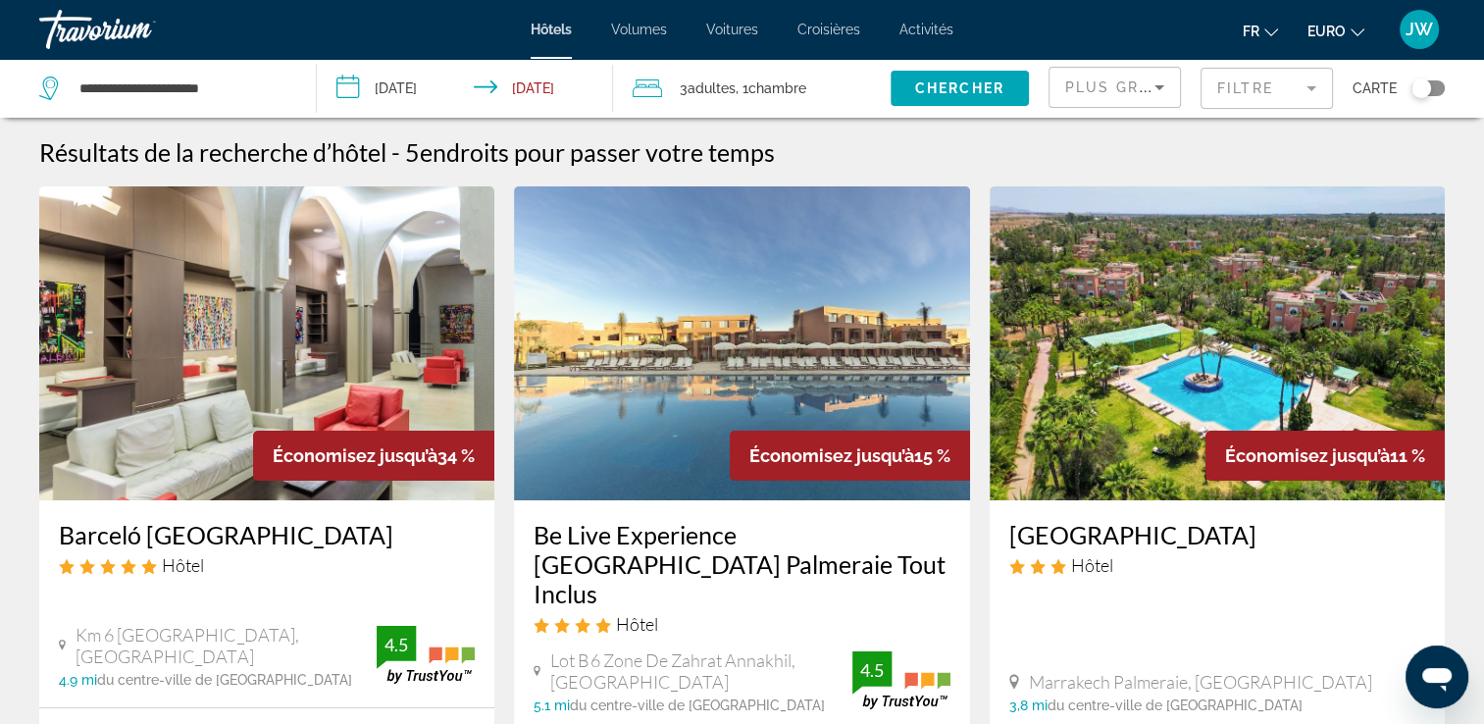
click at [1237, 112] on div "Filtre" at bounding box center [1266, 88] width 132 height 59
click at [1237, 100] on mat-form-field "Filtre" at bounding box center [1266, 88] width 132 height 41
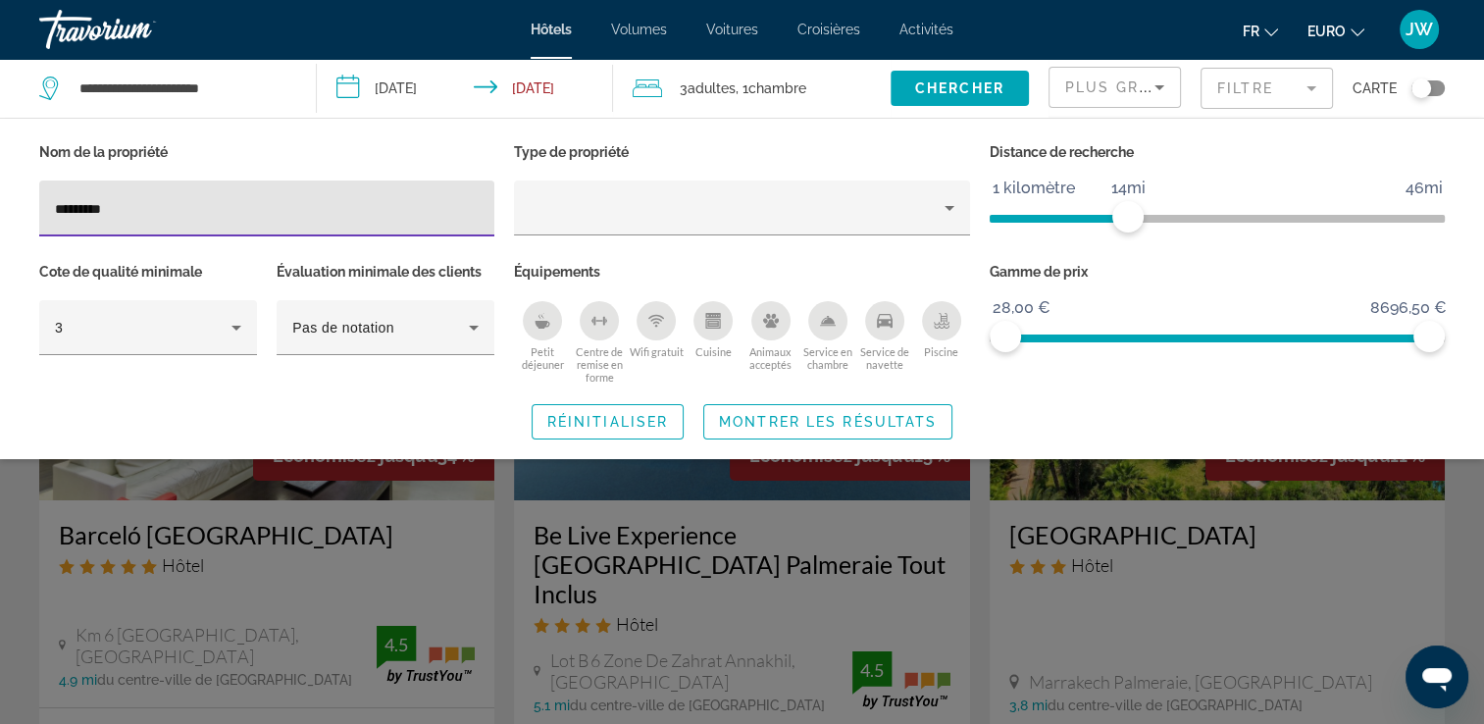
click at [190, 210] on input "*********" at bounding box center [267, 209] width 424 height 24
type input "*"
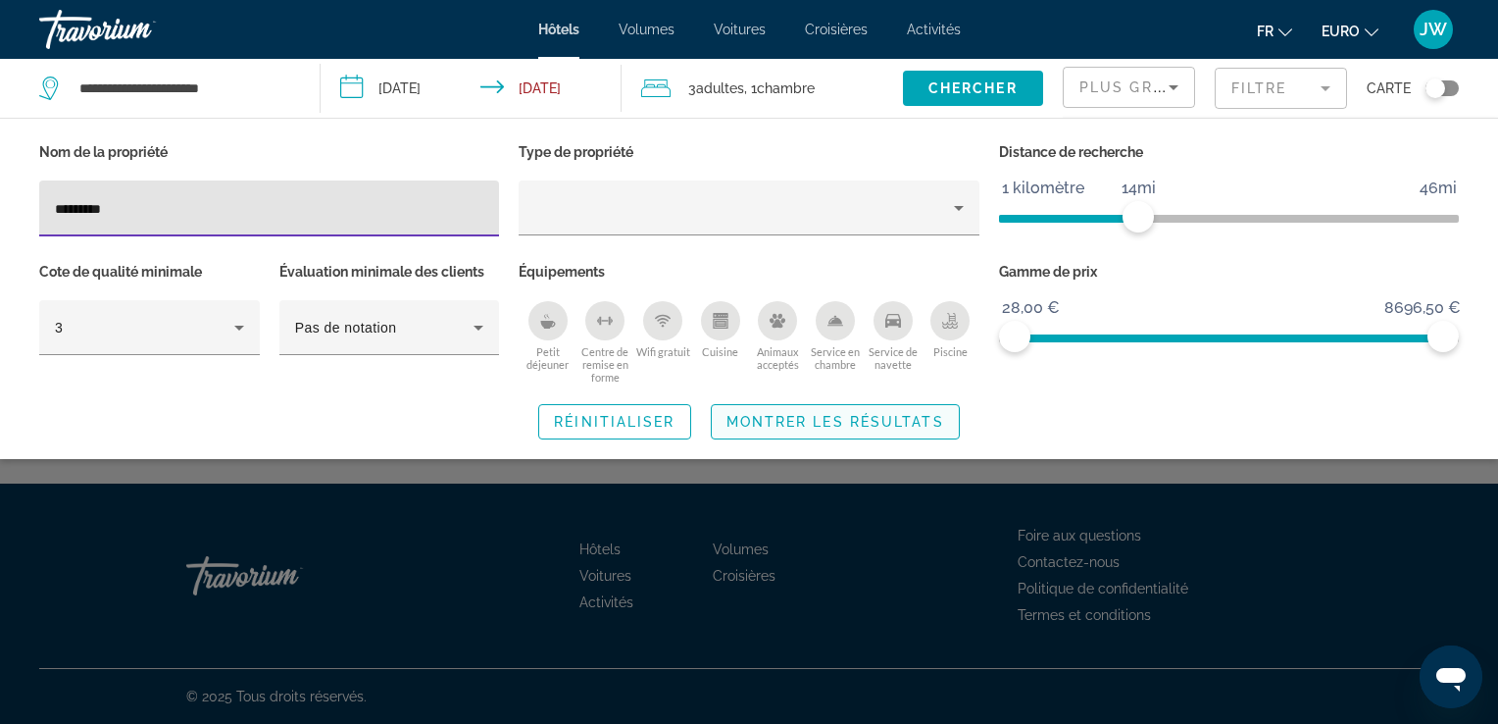
type input "*********"
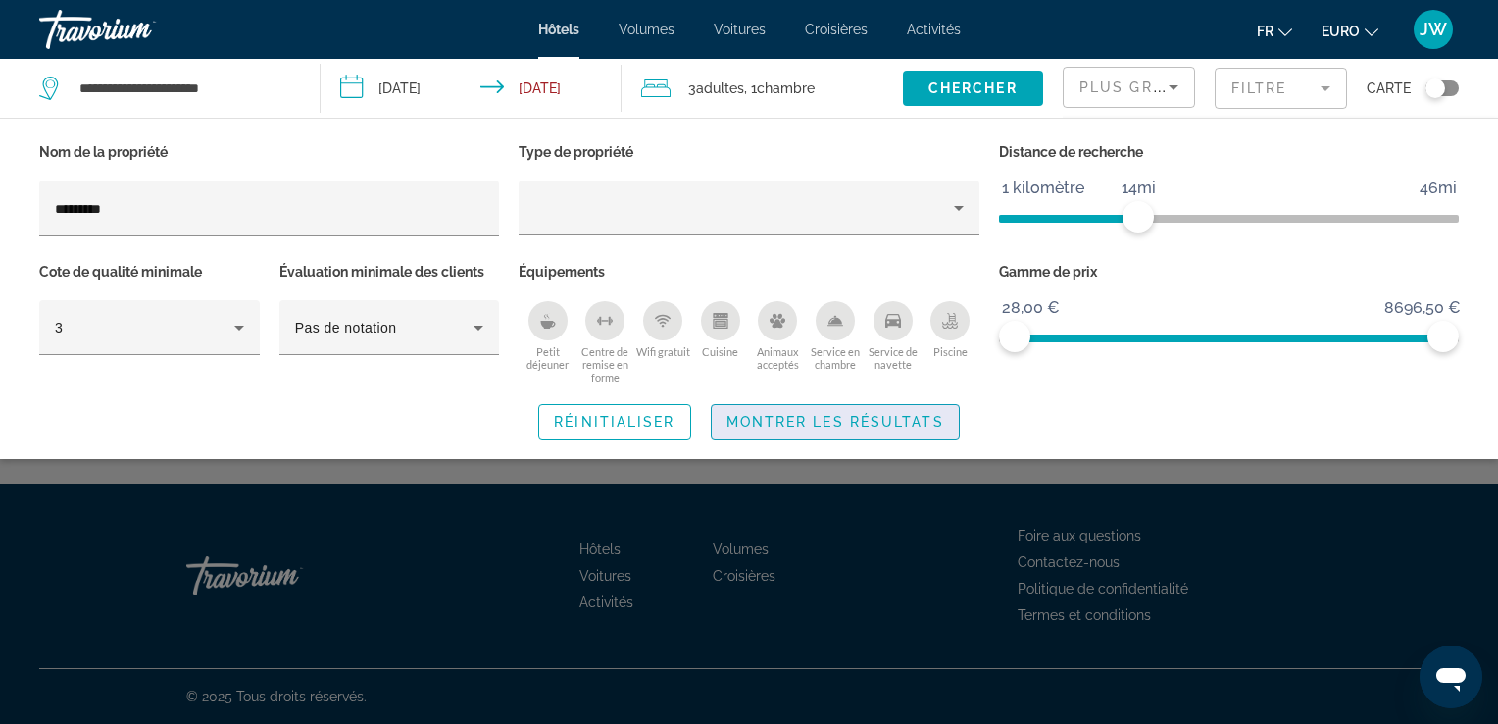
click at [733, 418] on span "Montrer les résultats" at bounding box center [836, 422] width 218 height 16
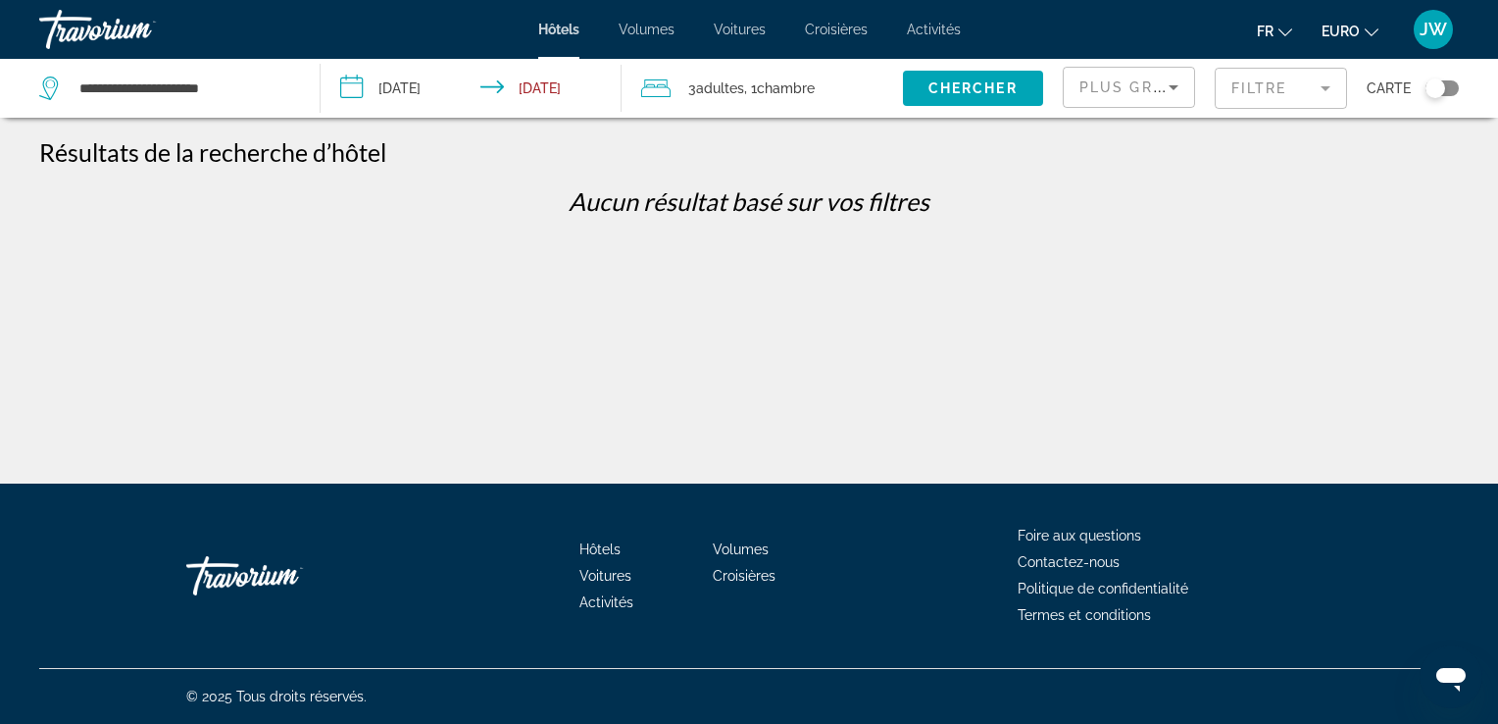
click at [1291, 94] on mat-form-field "Filtre" at bounding box center [1281, 88] width 132 height 41
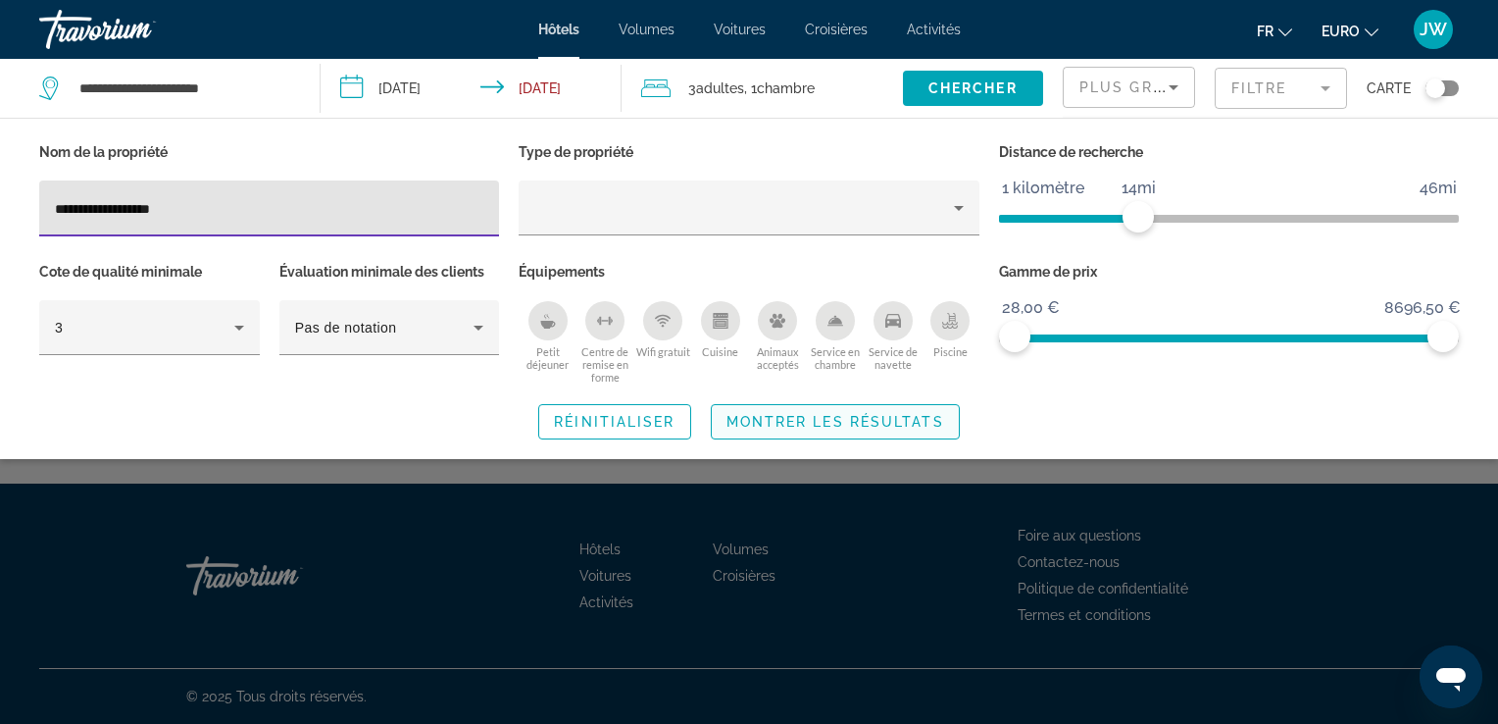
type input "**********"
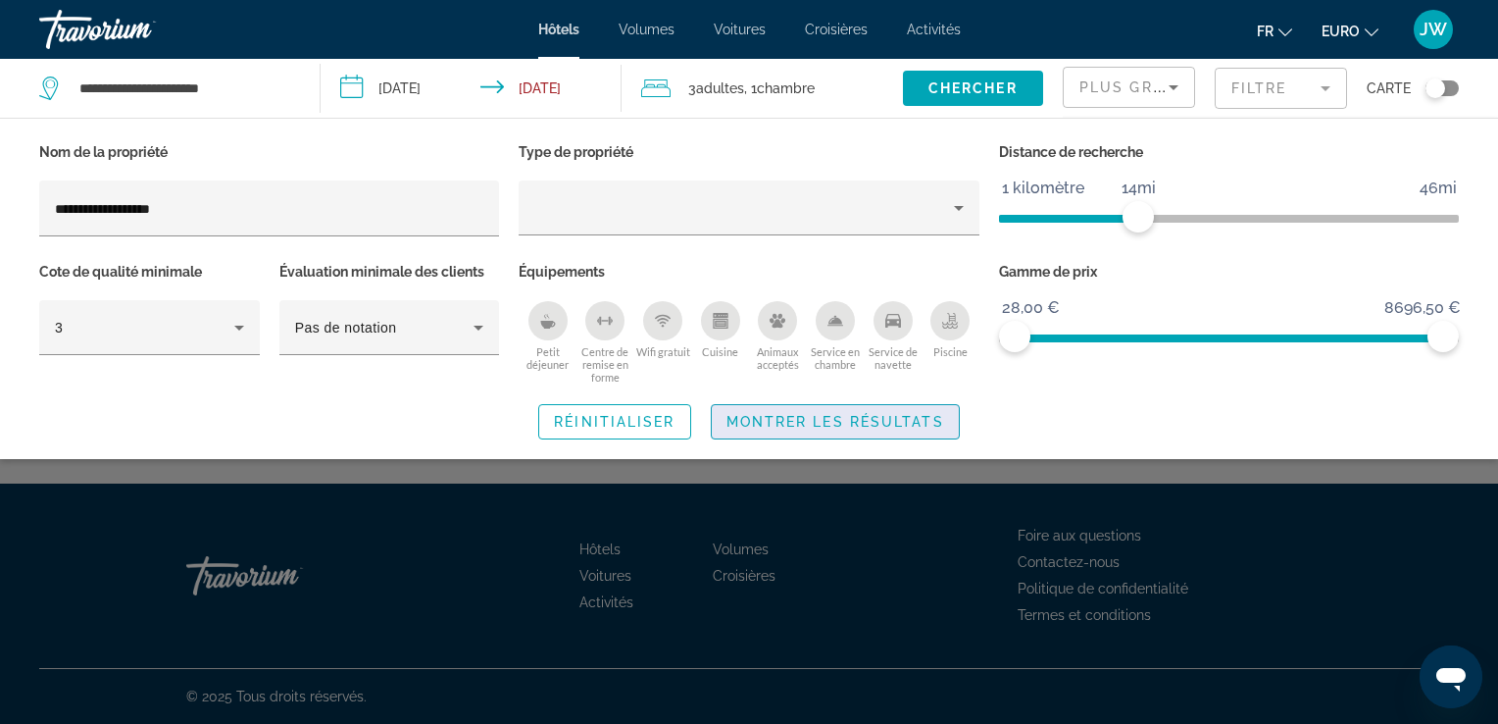
click at [777, 420] on span "Montrer les résultats" at bounding box center [836, 422] width 218 height 16
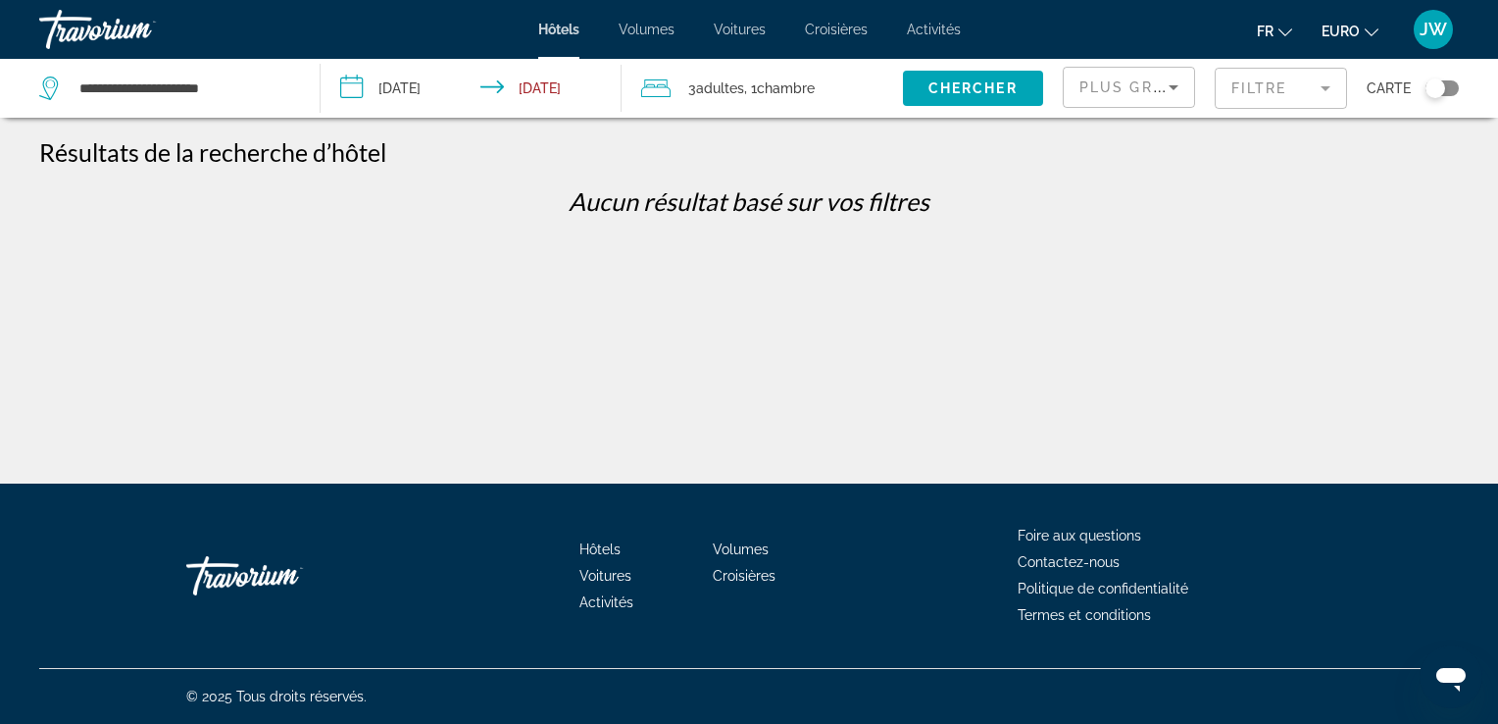
click at [1280, 97] on mat-form-field "Filtre" at bounding box center [1281, 88] width 132 height 41
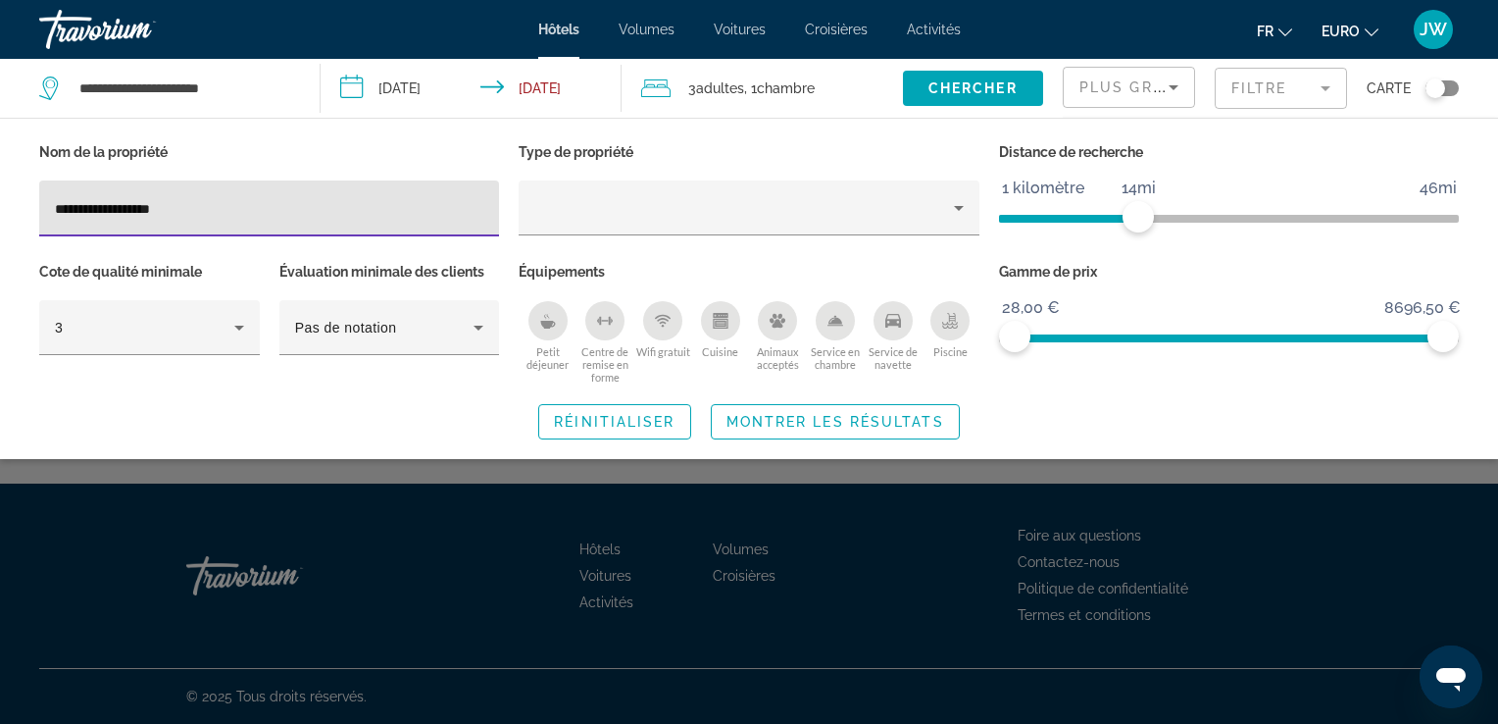
click at [118, 213] on input "**********" at bounding box center [269, 209] width 428 height 24
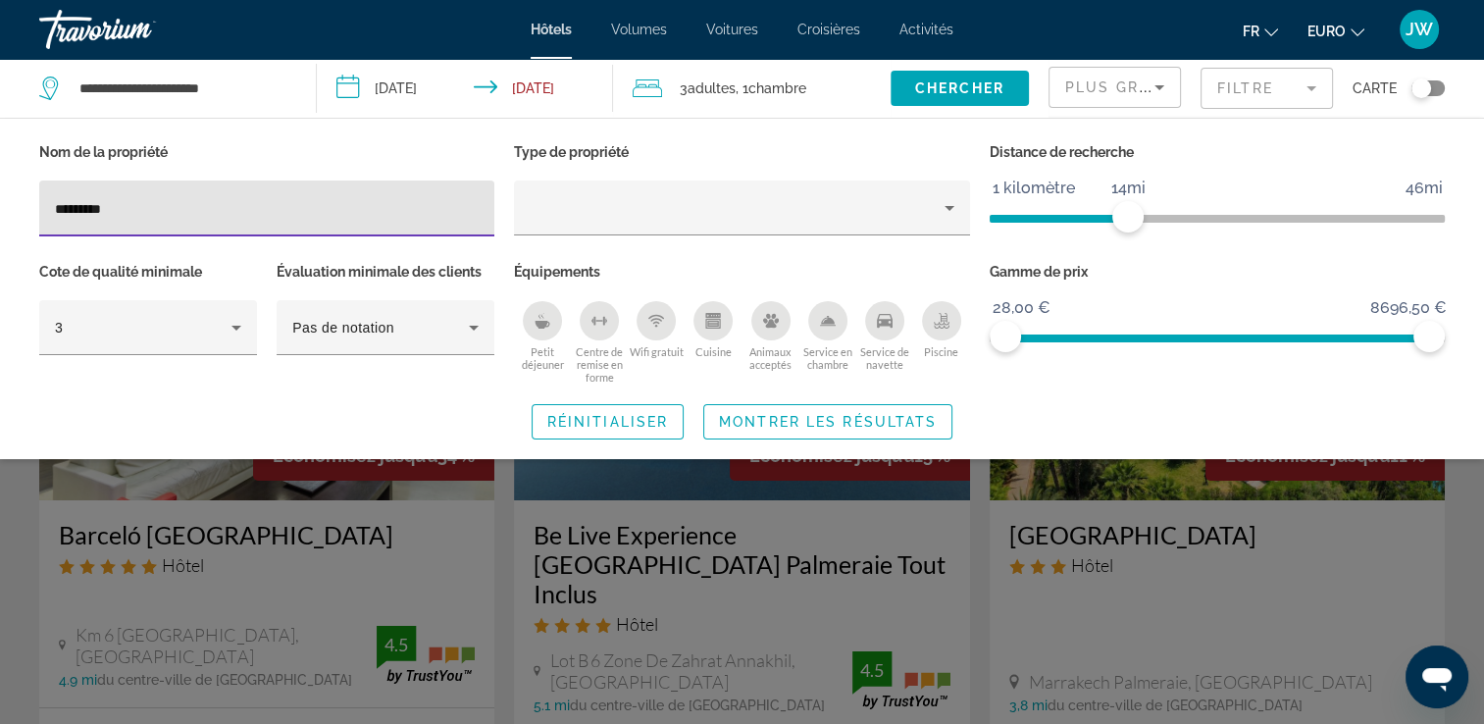
click at [145, 199] on input "*********" at bounding box center [267, 209] width 424 height 24
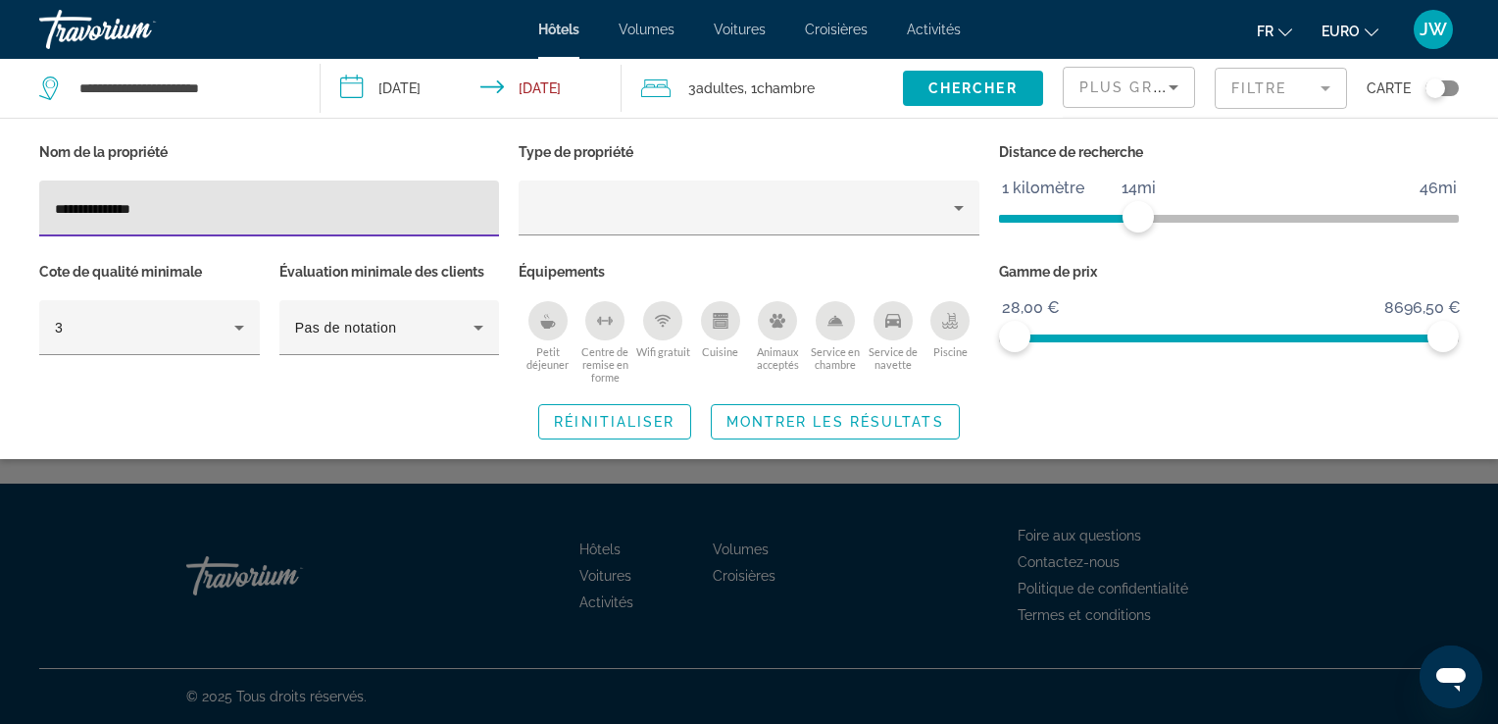
click at [135, 201] on input "**********" at bounding box center [269, 209] width 428 height 24
click at [220, 208] on input "**********" at bounding box center [269, 209] width 428 height 24
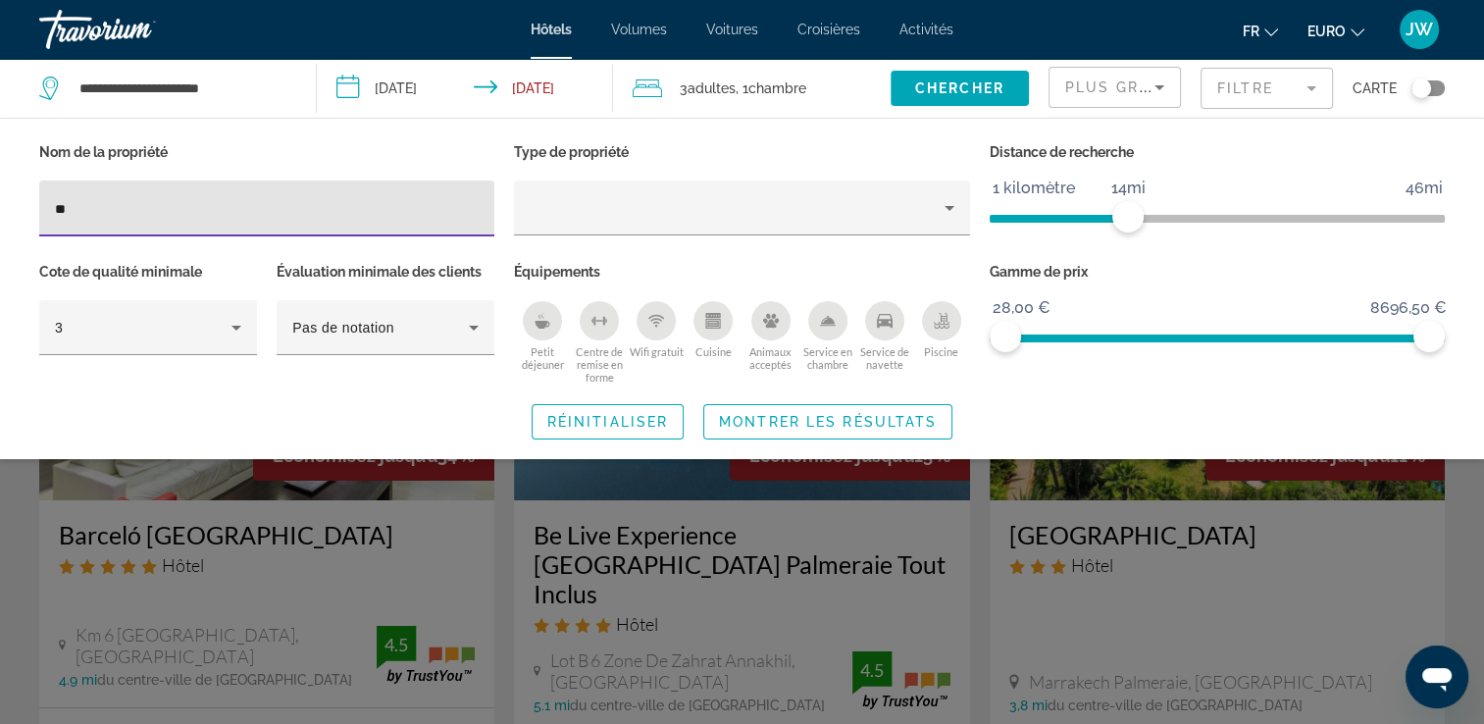
type input "*"
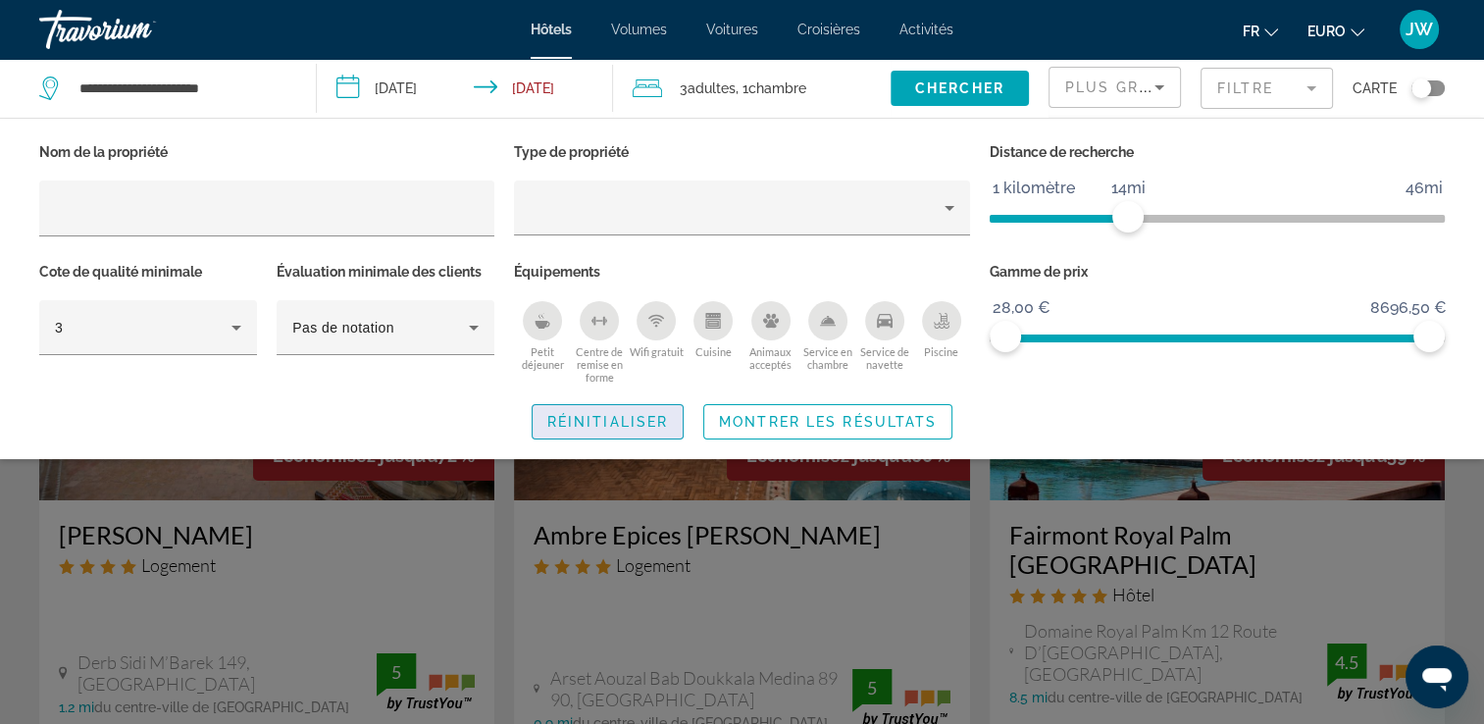
click at [638, 430] on span "Widget de recherche" at bounding box center [607, 421] width 150 height 47
drag, startPoint x: 1274, startPoint y: 214, endPoint x: 1118, endPoint y: 190, distance: 157.7
click at [1118, 215] on ngx-slider "1 kilomètre 46mi 13mi" at bounding box center [1216, 217] width 455 height 4
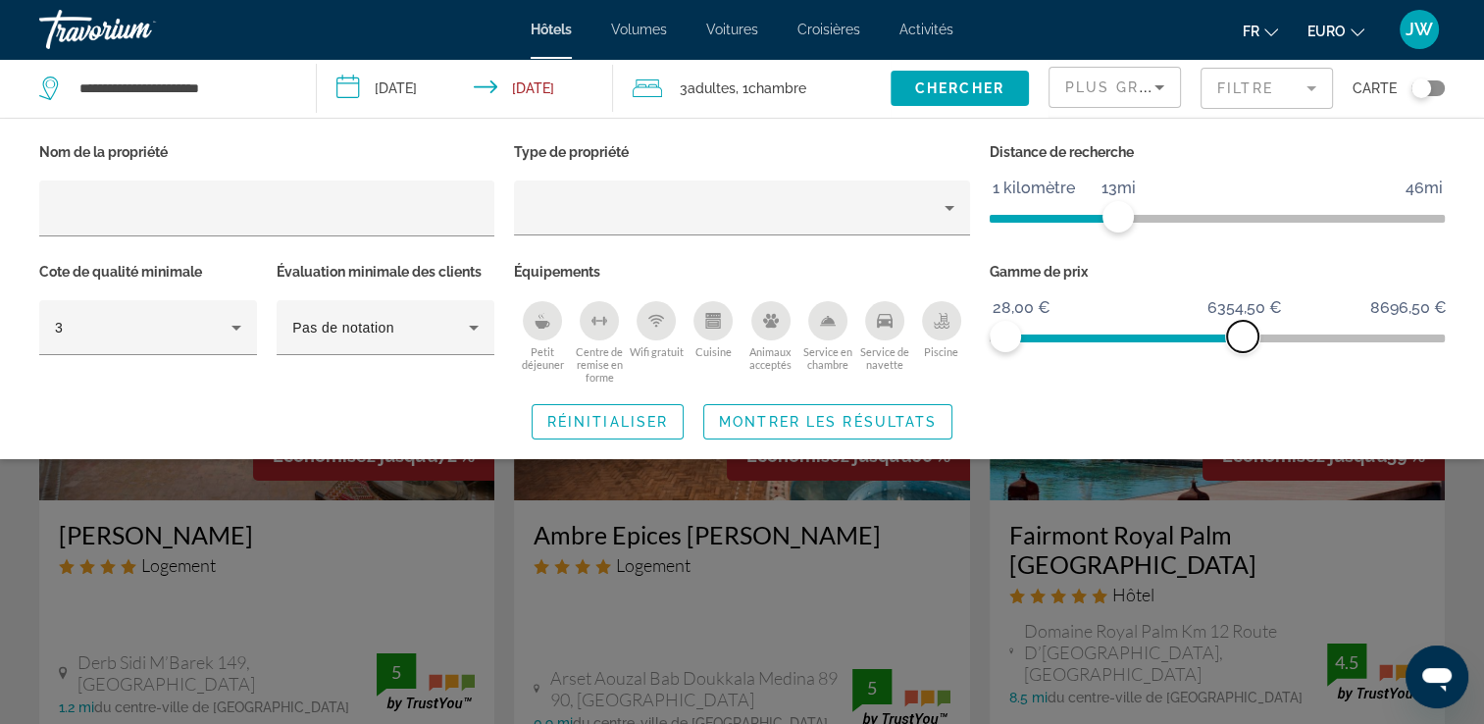
drag, startPoint x: 1431, startPoint y: 343, endPoint x: 1240, endPoint y: 322, distance: 191.4
click at [1240, 322] on span "ngx-slider-max" at bounding box center [1242, 336] width 31 height 31
drag, startPoint x: 1113, startPoint y: 221, endPoint x: 1283, endPoint y: 240, distance: 170.8
click at [1283, 240] on div "Distance de recherche 1 kilomètre 46mi 31mi" at bounding box center [1217, 198] width 475 height 120
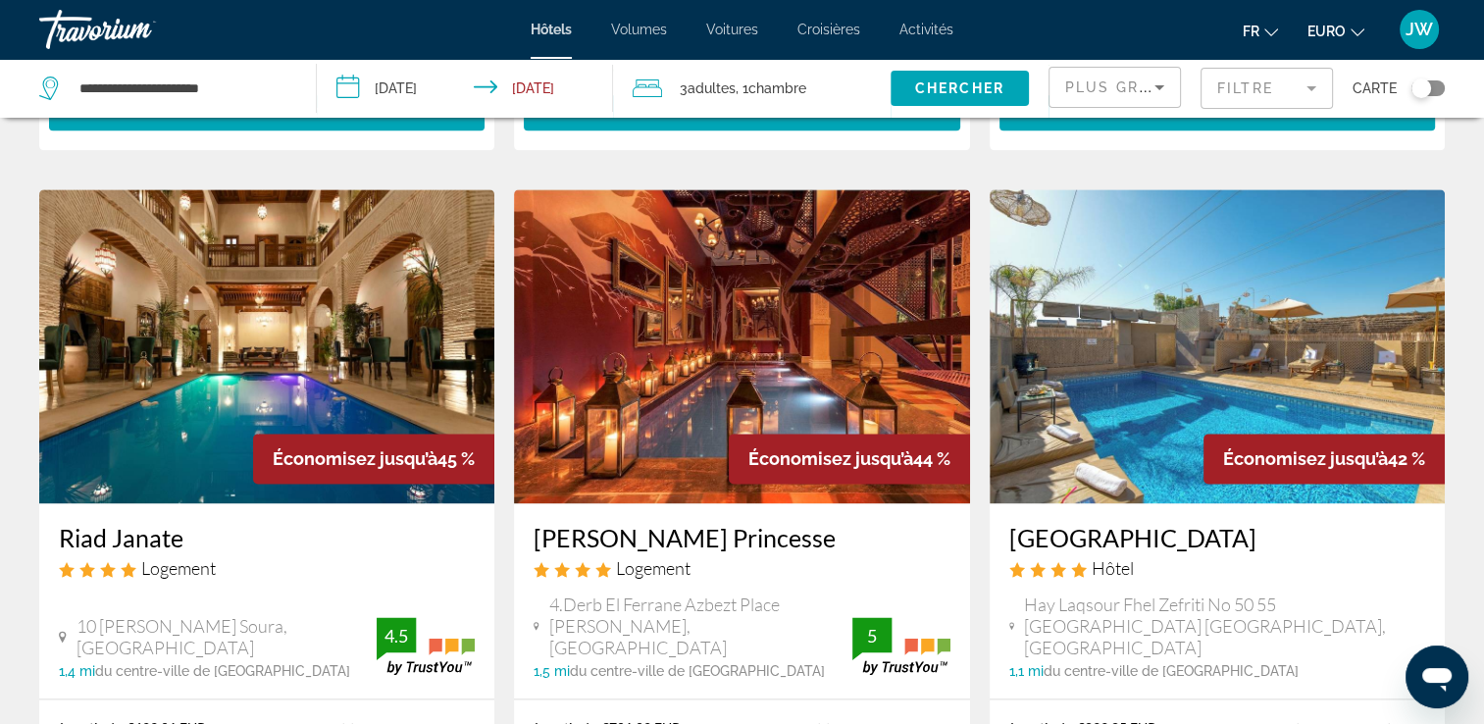
scroll to position [2463, 0]
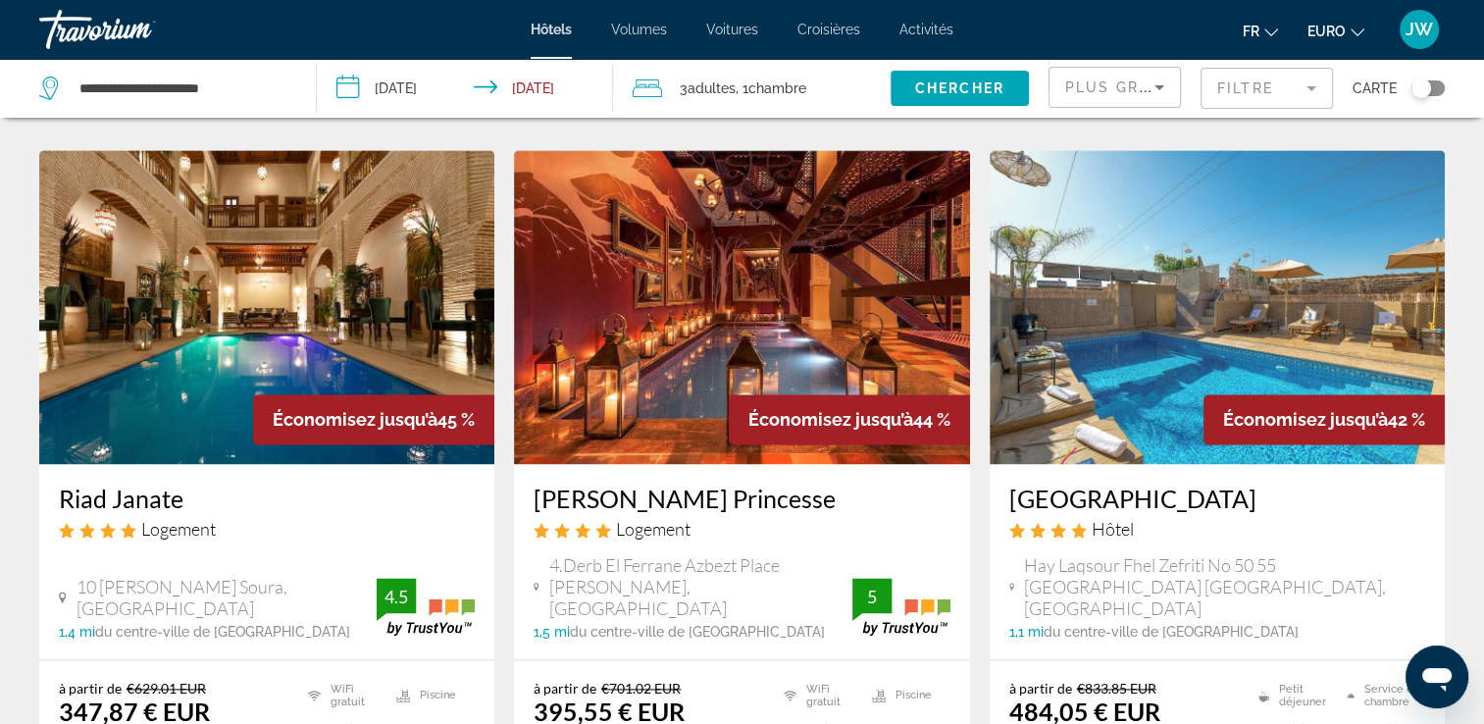
click at [168, 197] on img "Contenu principal" at bounding box center [266, 307] width 455 height 314
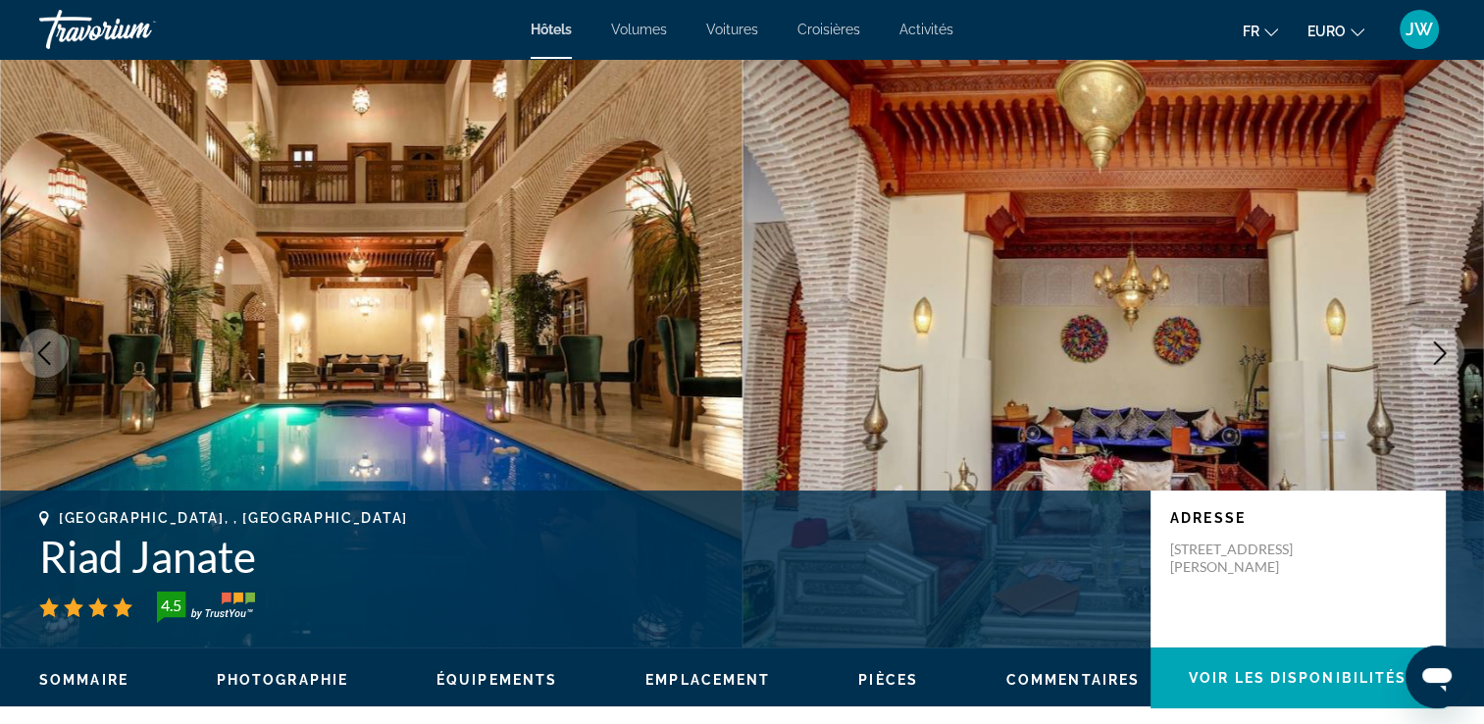
click at [35, 358] on icon "Image précédente" at bounding box center [44, 353] width 24 height 24
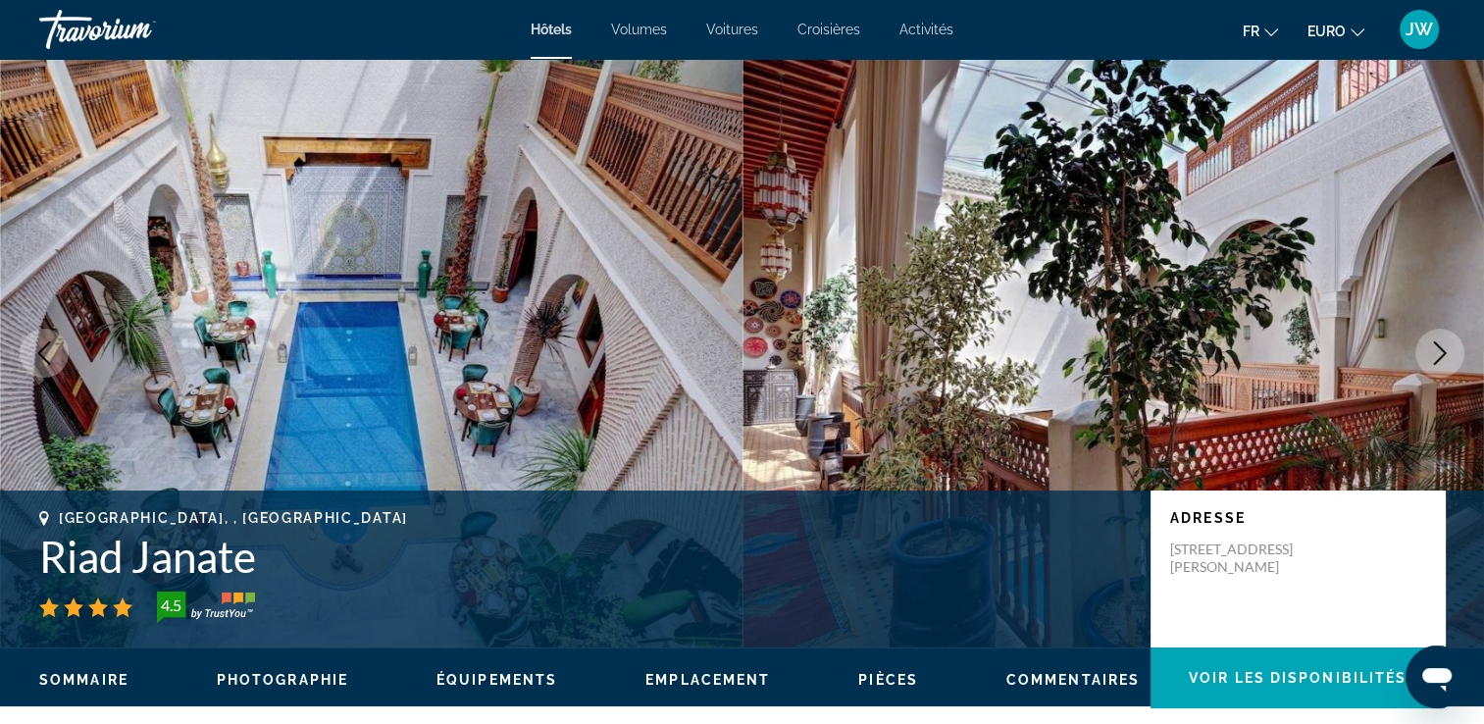
click at [35, 358] on icon "Image précédente" at bounding box center [44, 353] width 24 height 24
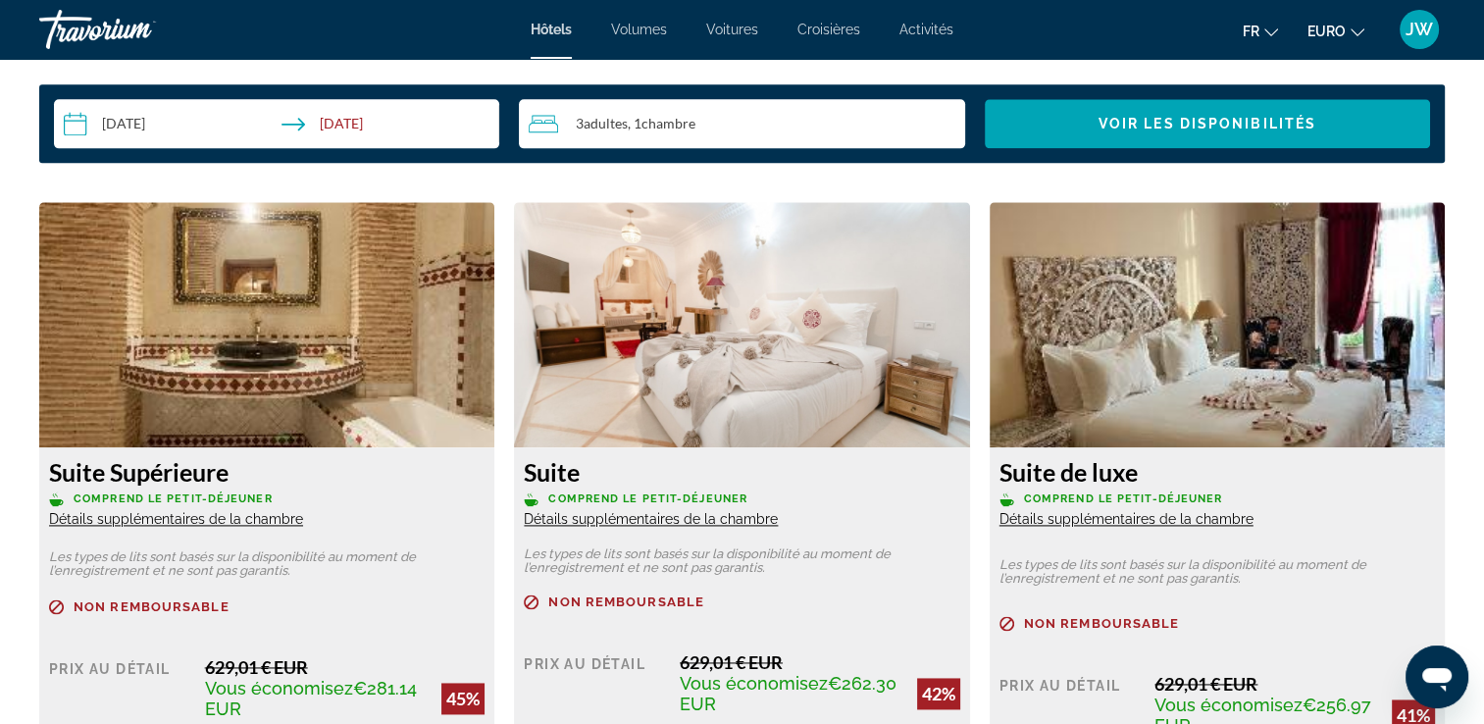
scroll to position [2718, 0]
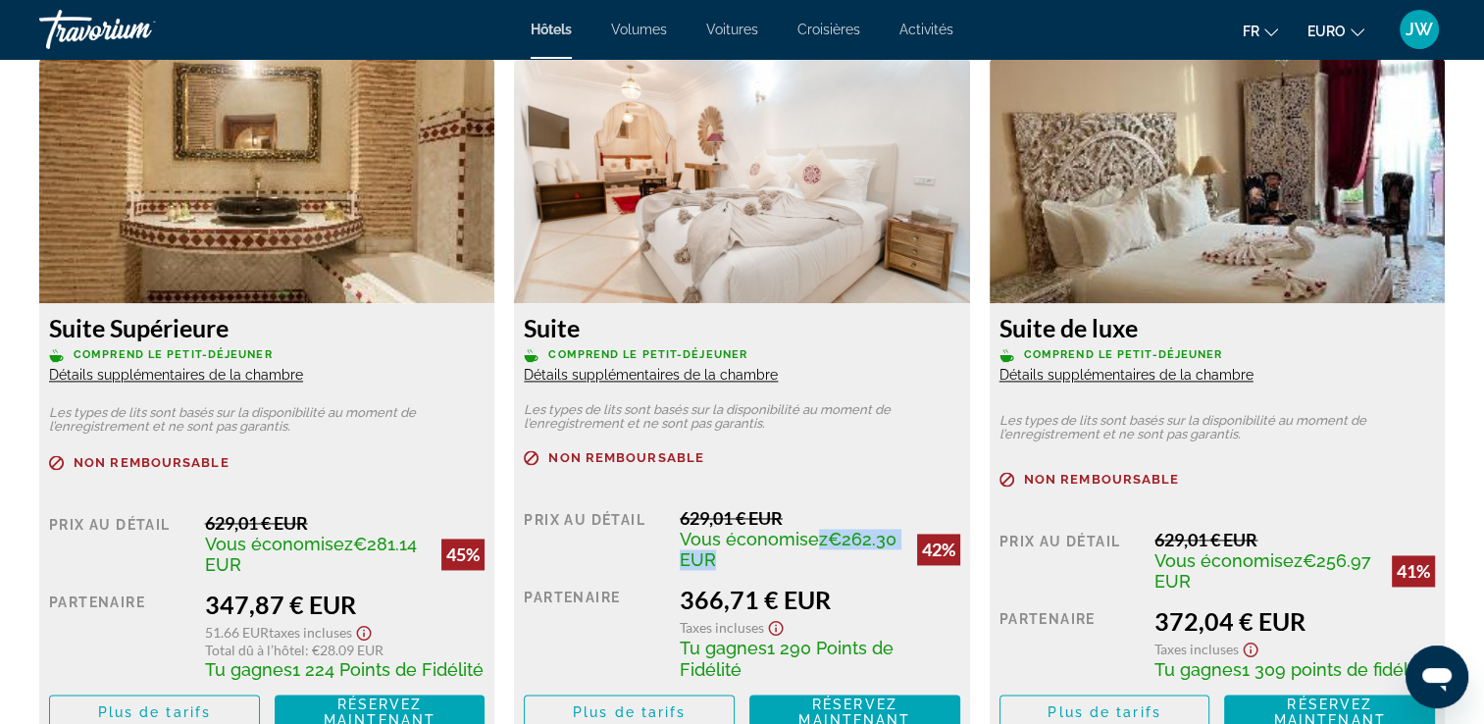
drag, startPoint x: 813, startPoint y: 539, endPoint x: 698, endPoint y: 570, distance: 118.7
click at [698, 570] on div "Prix au détail 629,01 € EUR Vous économisez €262.30 EUR 42% quand vous échangez…" at bounding box center [741, 618] width 435 height 223
click at [582, 707] on span "Plus de tarifs" at bounding box center [629, 712] width 113 height 16
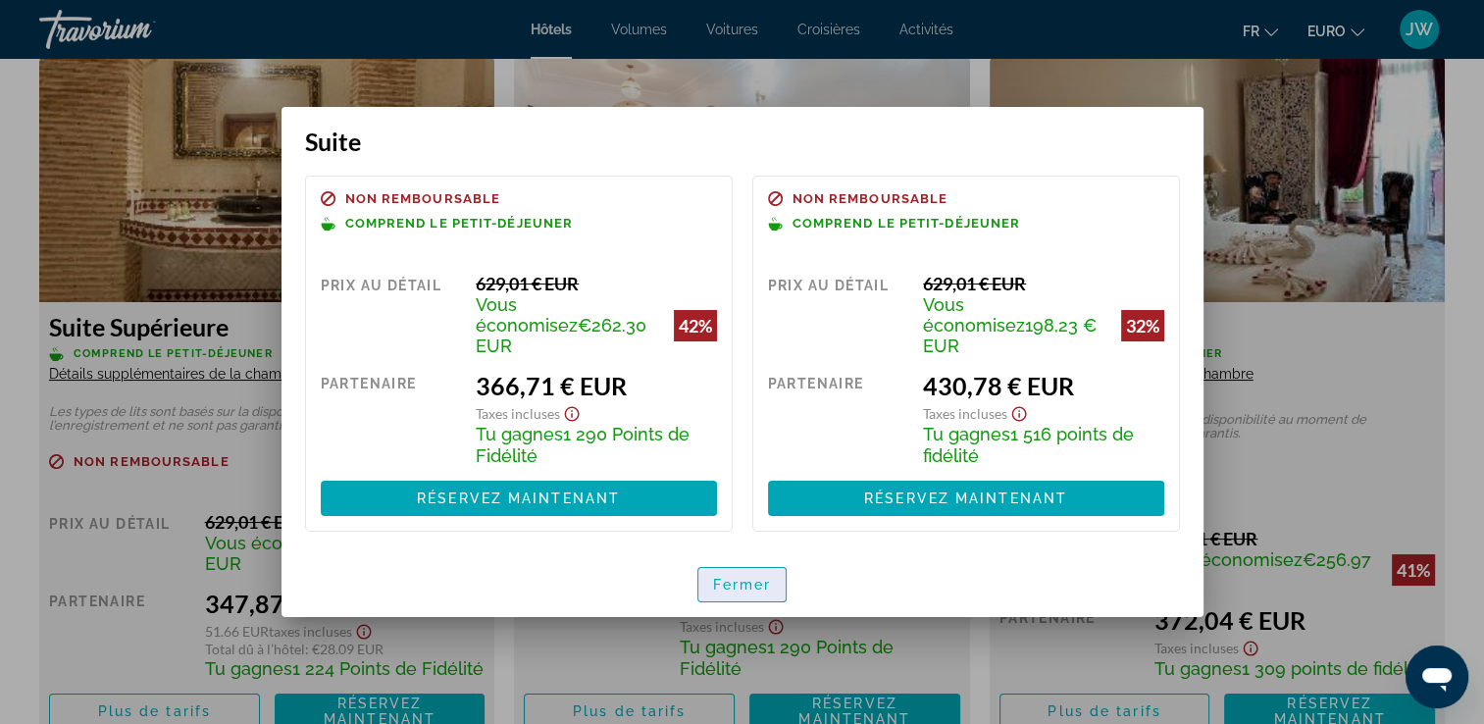
click at [725, 577] on span "Fermer" at bounding box center [742, 585] width 59 height 16
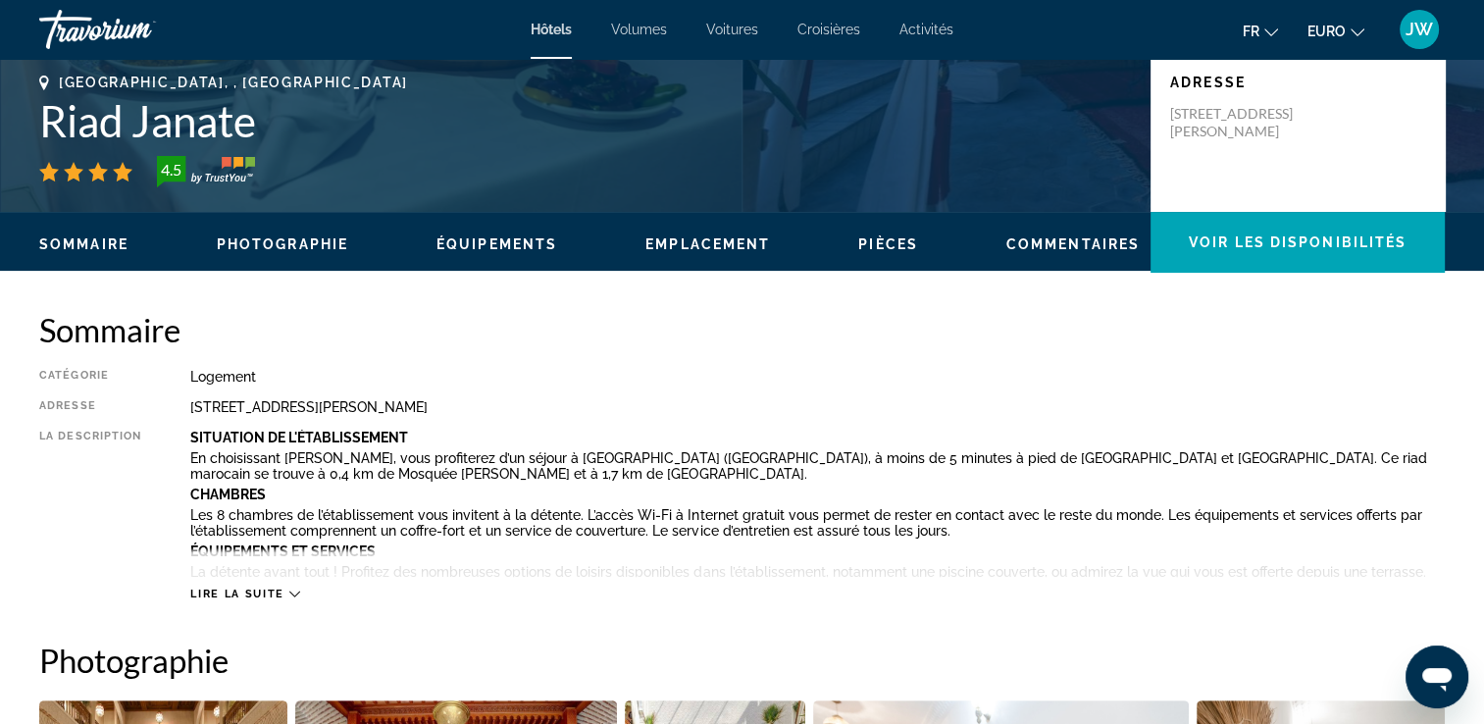
scroll to position [447, 0]
